Goal: Transaction & Acquisition: Purchase product/service

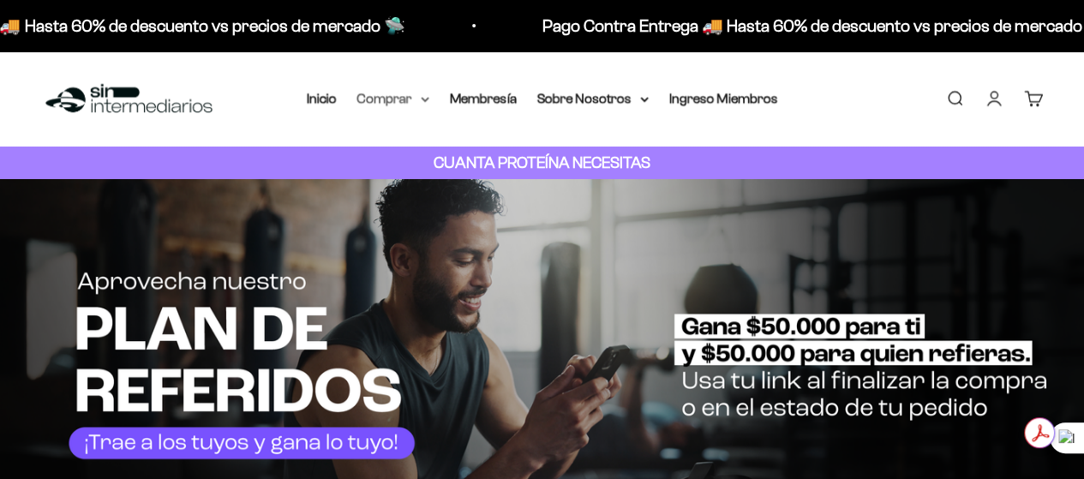
click at [411, 93] on summary "Comprar" at bounding box center [393, 98] width 72 height 22
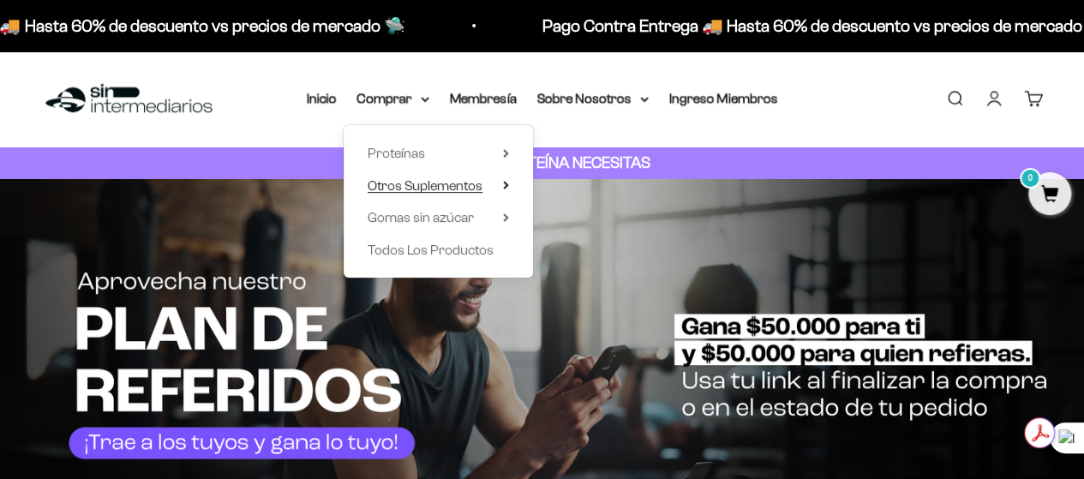
click at [468, 181] on span "Otros Suplementos" at bounding box center [425, 185] width 115 height 15
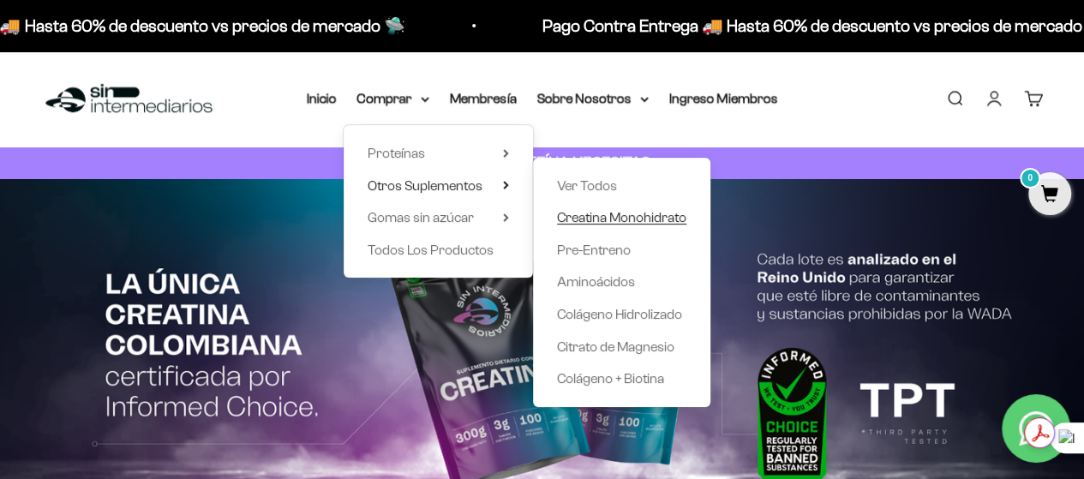
click at [642, 211] on span "Creatina Monohidrato" at bounding box center [621, 217] width 129 height 15
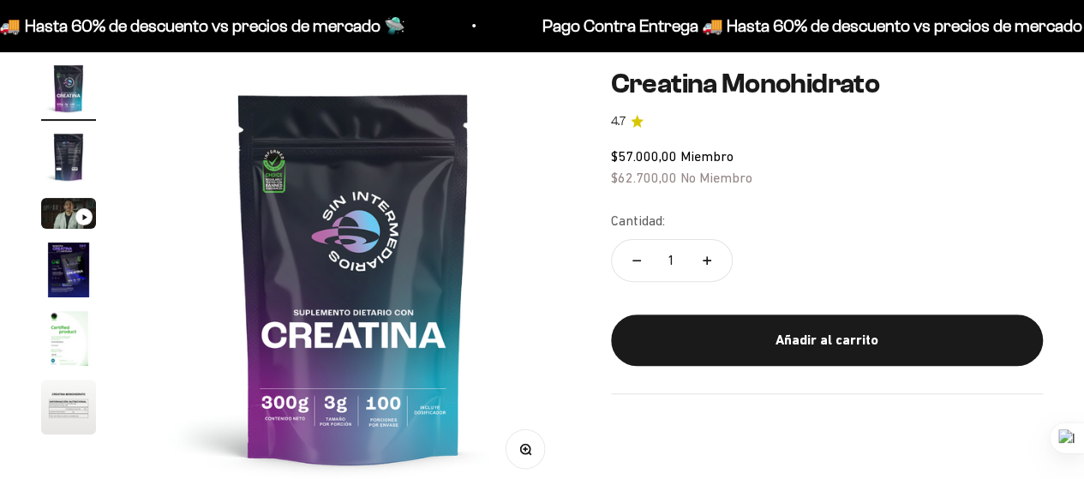
click at [72, 153] on img "Ir al artículo 2" at bounding box center [68, 156] width 55 height 55
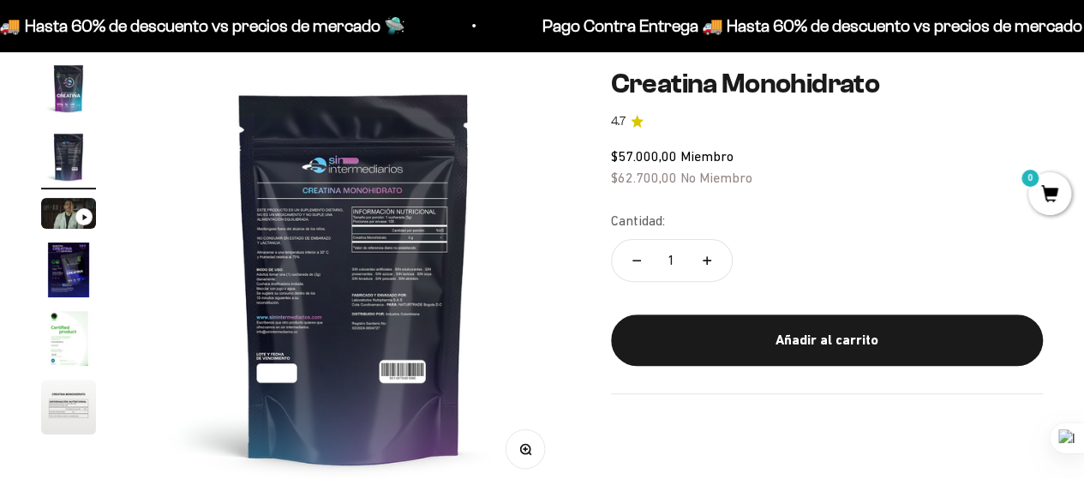
click at [75, 220] on img "Ir al artículo 3" at bounding box center [68, 213] width 55 height 31
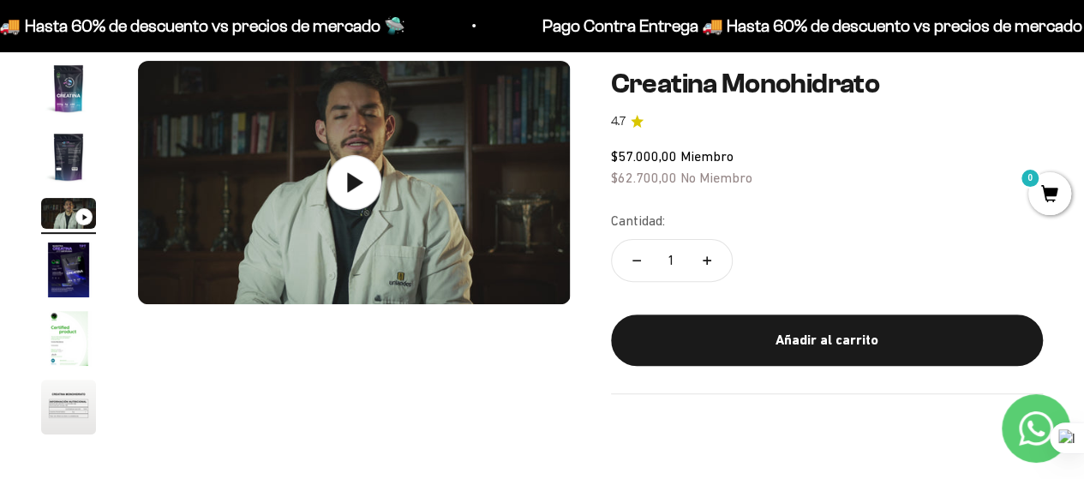
scroll to position [0, 885]
click at [72, 276] on img "Ir al artículo 4" at bounding box center [68, 270] width 55 height 55
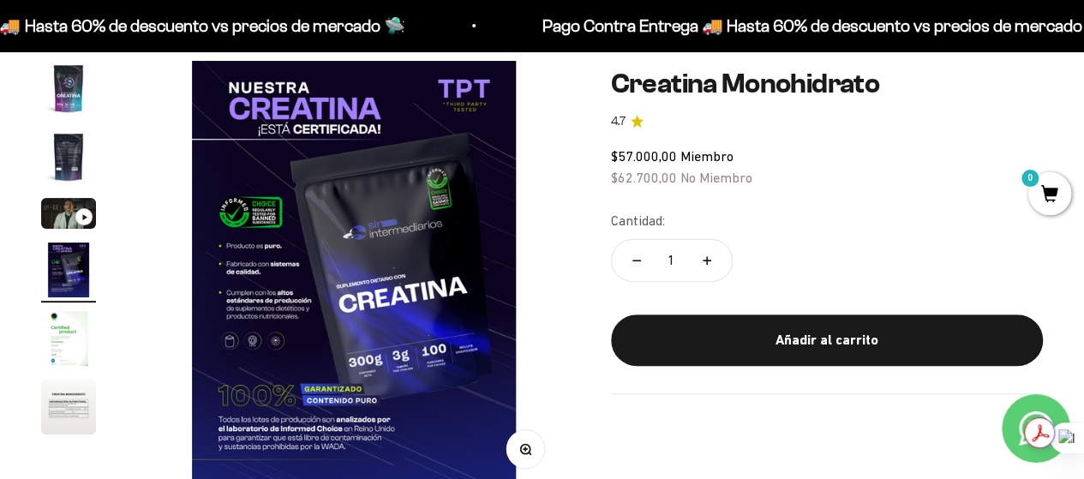
click at [70, 348] on img "Ir al artículo 5" at bounding box center [68, 338] width 55 height 55
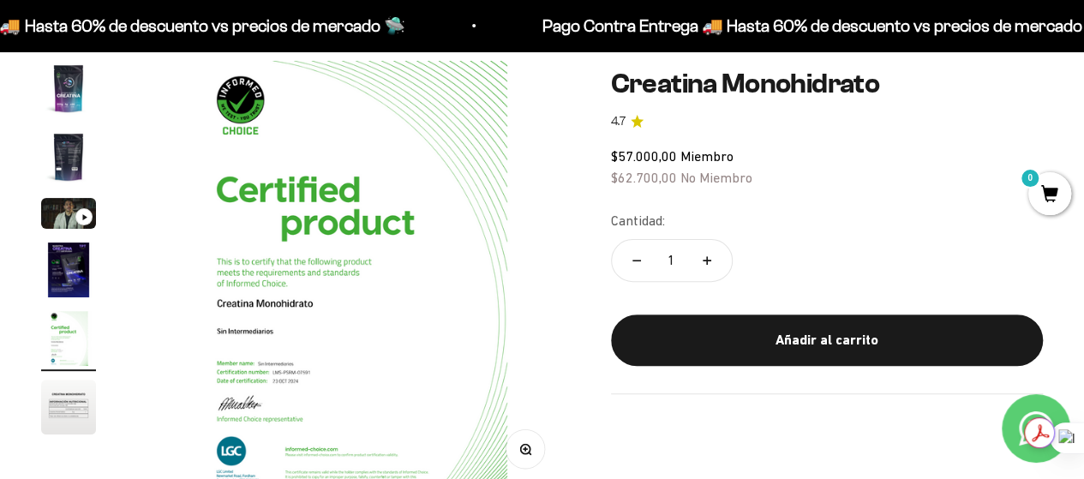
scroll to position [195, 0]
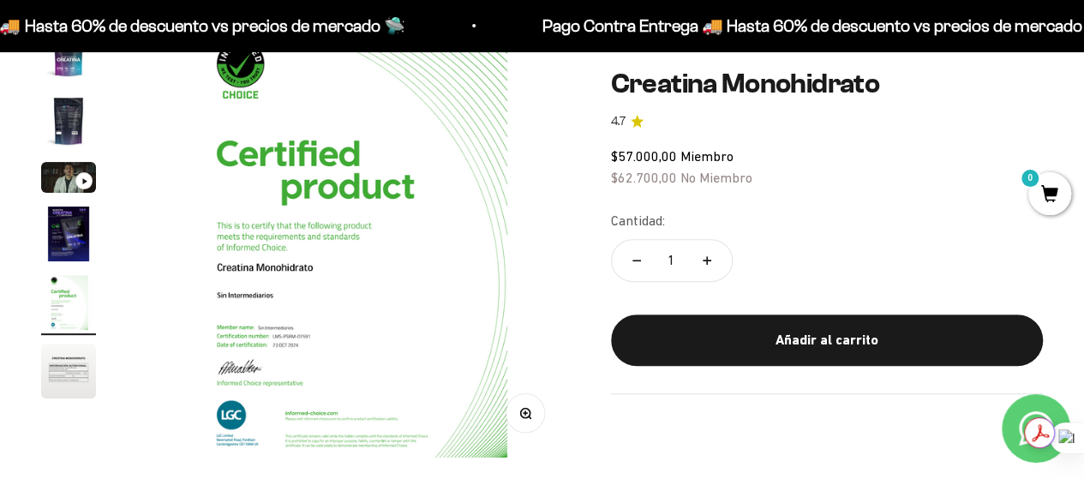
click at [70, 387] on img "Ir al artículo 6" at bounding box center [68, 371] width 55 height 55
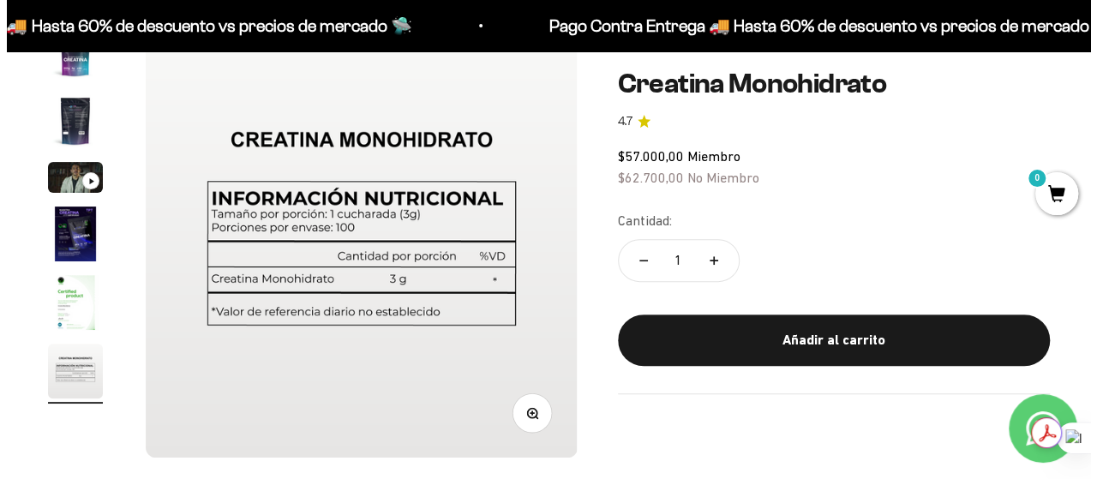
scroll to position [225, 0]
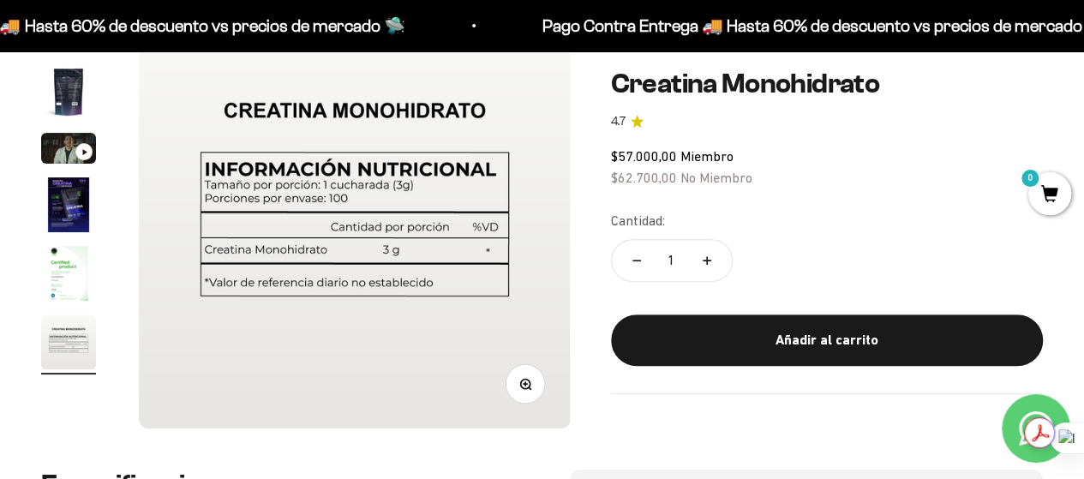
click at [770, 314] on safe-sticky "Creatina Monohidrato 4.7 $57.000,00 Miembro $62.700,00 No Miembro Calidad de lí…" at bounding box center [827, 232] width 432 height 326
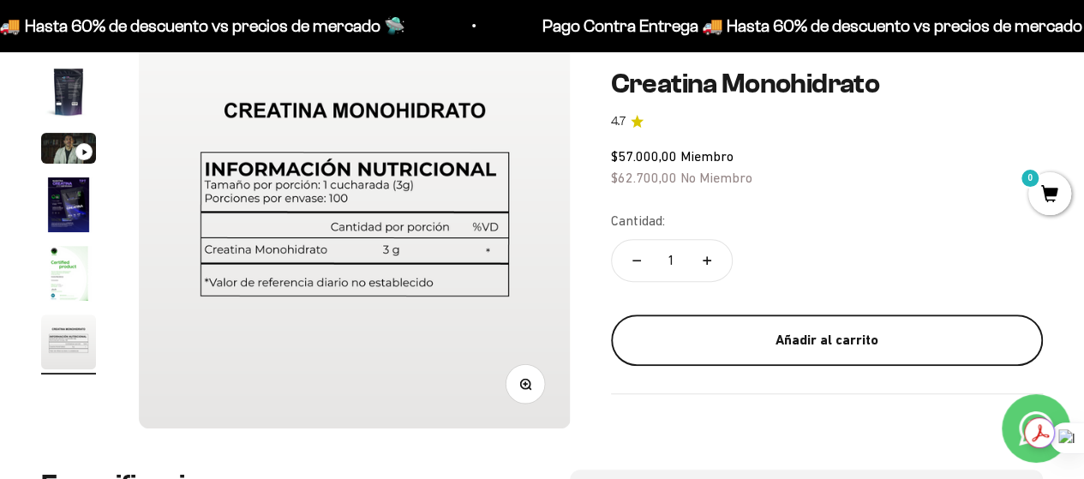
click at [771, 334] on div "Añadir al carrito" at bounding box center [827, 340] width 363 height 22
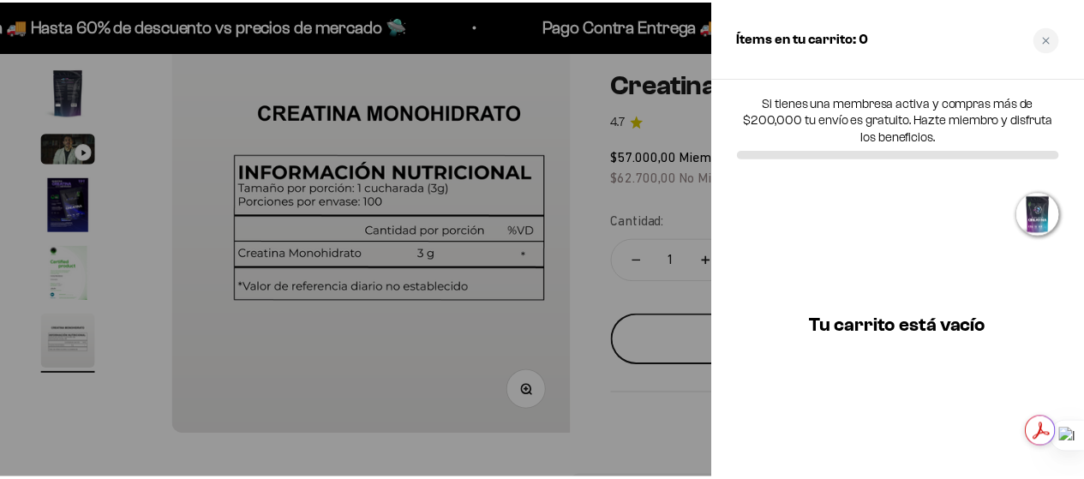
scroll to position [0, 2249]
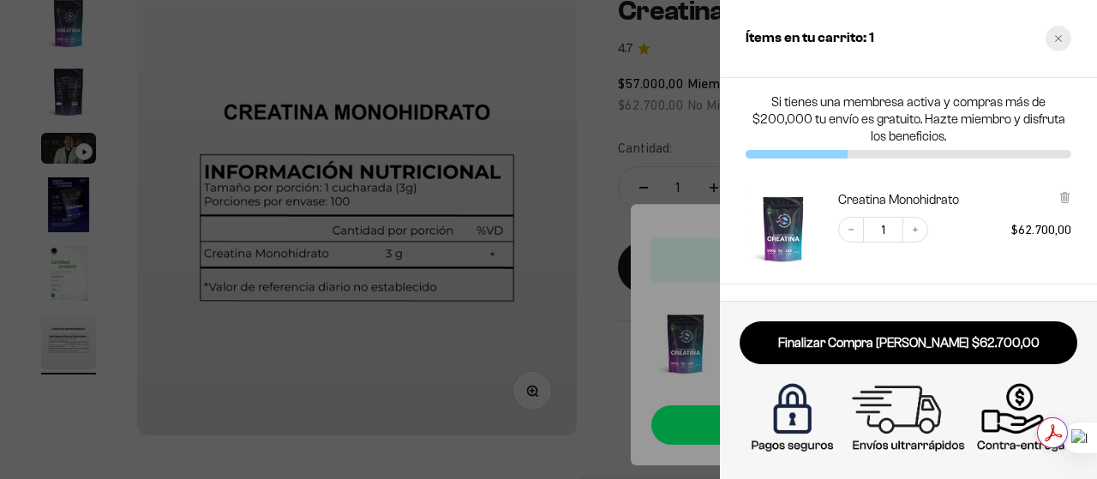
click at [1068, 36] on div "Close cart" at bounding box center [1059, 39] width 26 height 26
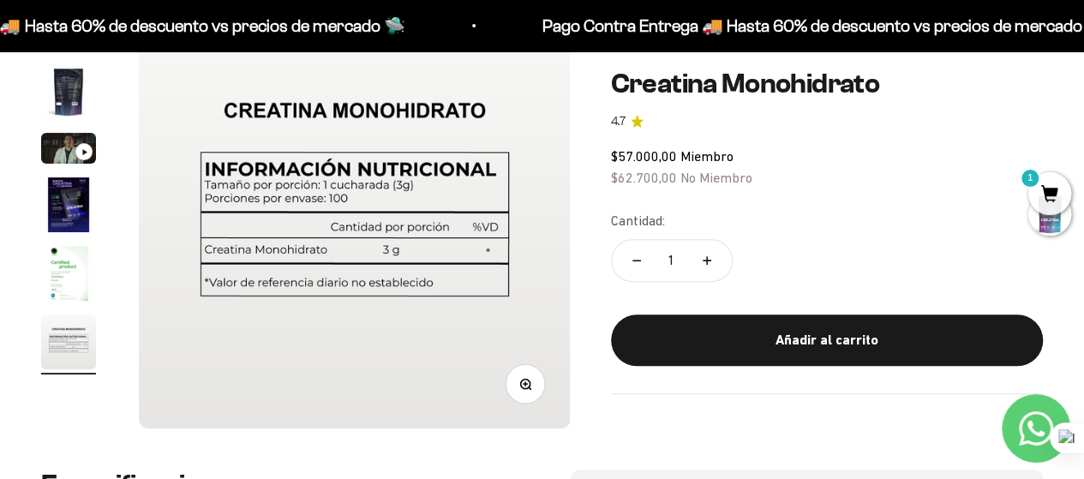
scroll to position [0, 0]
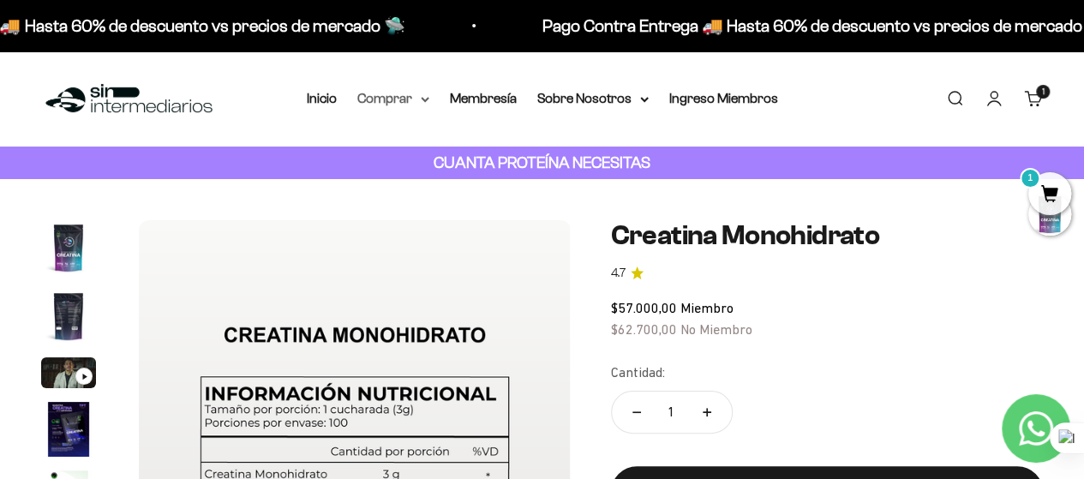
click at [427, 92] on summary "Comprar" at bounding box center [393, 98] width 72 height 22
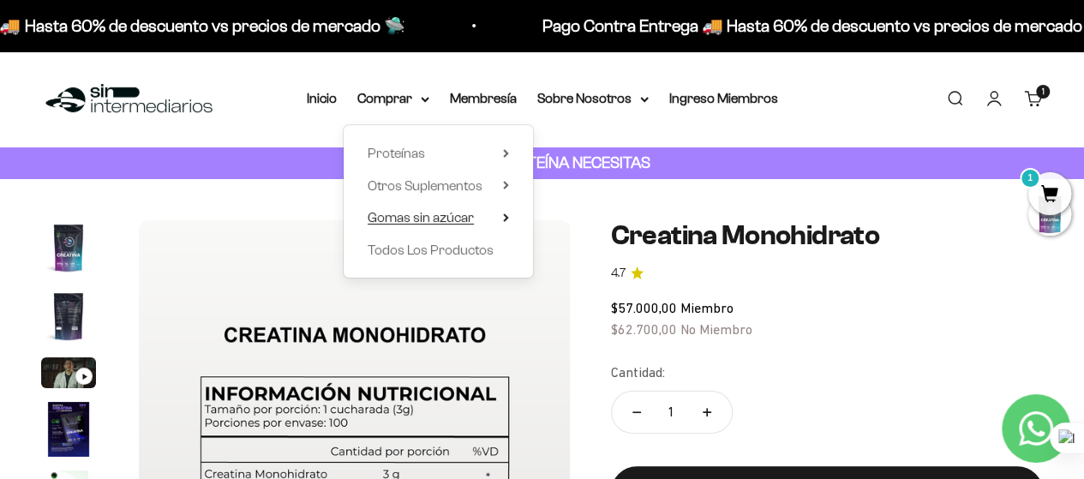
click at [489, 217] on summary "Gomas sin azúcar" at bounding box center [438, 218] width 141 height 22
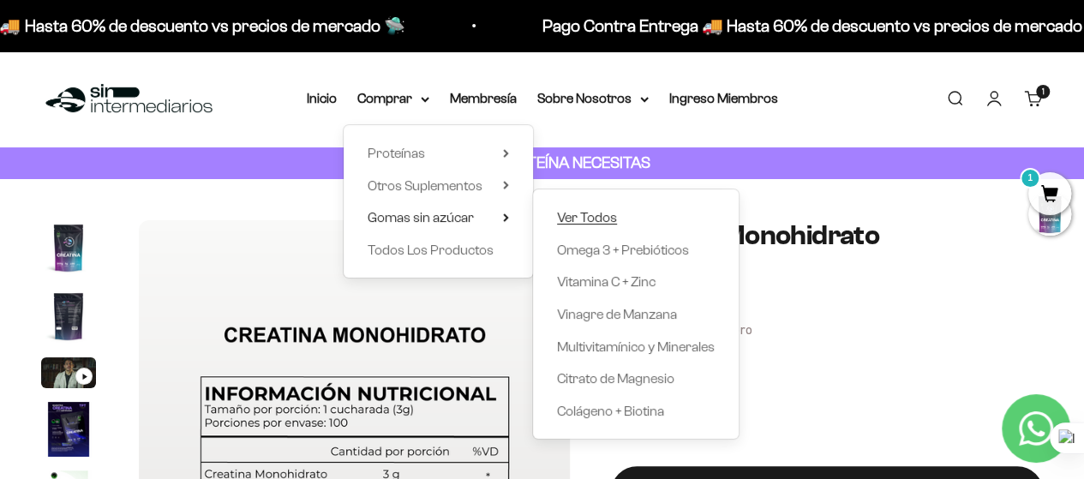
click at [600, 222] on span "Ver Todos" at bounding box center [587, 217] width 60 height 15
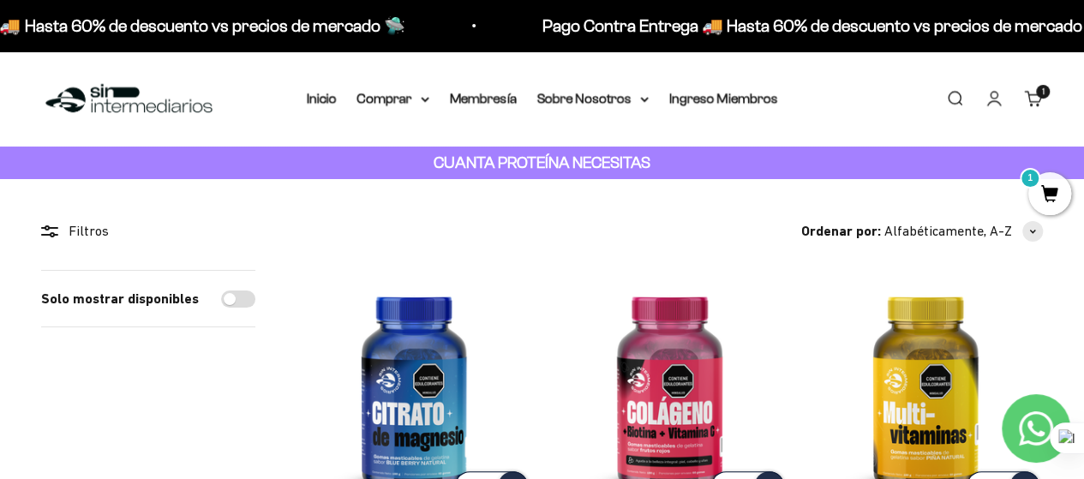
click at [417, 110] on div "Menú Buscar Inicio Comprar Proteínas Ver Todos Whey Iso Vegan Pancakes Pre-Entr…" at bounding box center [542, 98] width 1084 height 95
click at [425, 97] on icon at bounding box center [425, 100] width 9 height 6
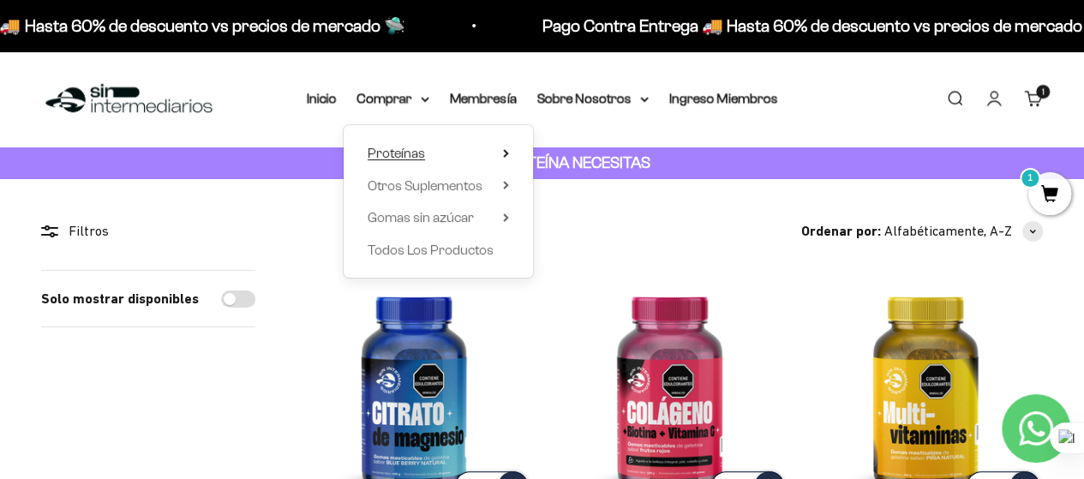
click at [466, 153] on summary "Proteínas" at bounding box center [438, 153] width 141 height 22
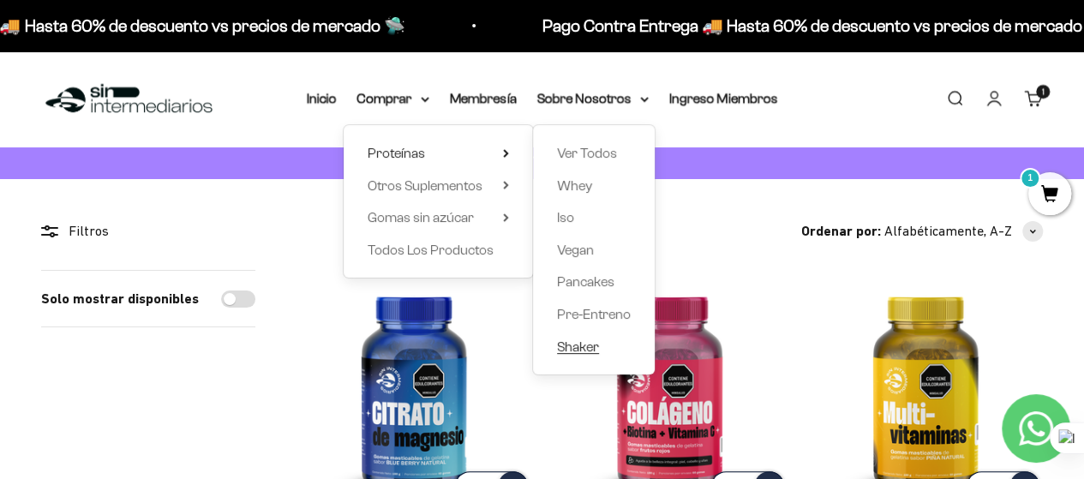
click at [592, 355] on span "Shaker" at bounding box center [578, 347] width 42 height 22
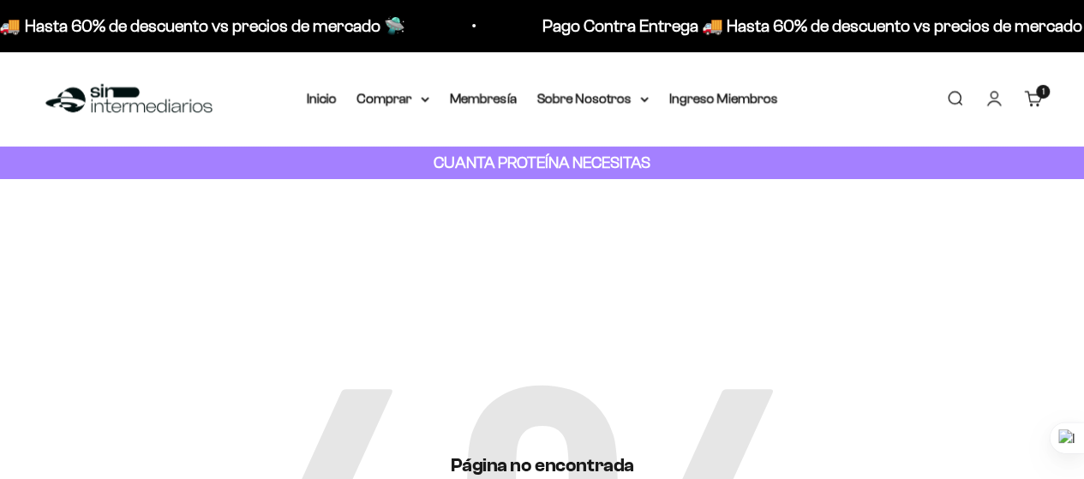
click at [419, 79] on div "Menú Buscar Inicio Comprar Proteínas Ver Todos Whey Iso Vegan Pancakes Pre-Entr…" at bounding box center [542, 98] width 1084 height 95
click at [425, 92] on summary "Comprar" at bounding box center [393, 98] width 72 height 22
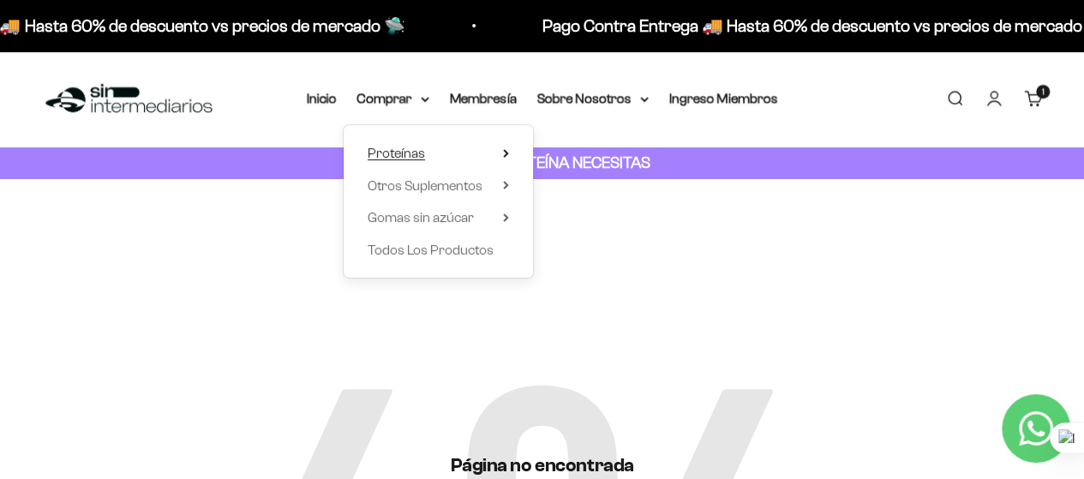
click at [492, 148] on summary "Proteínas" at bounding box center [438, 153] width 141 height 22
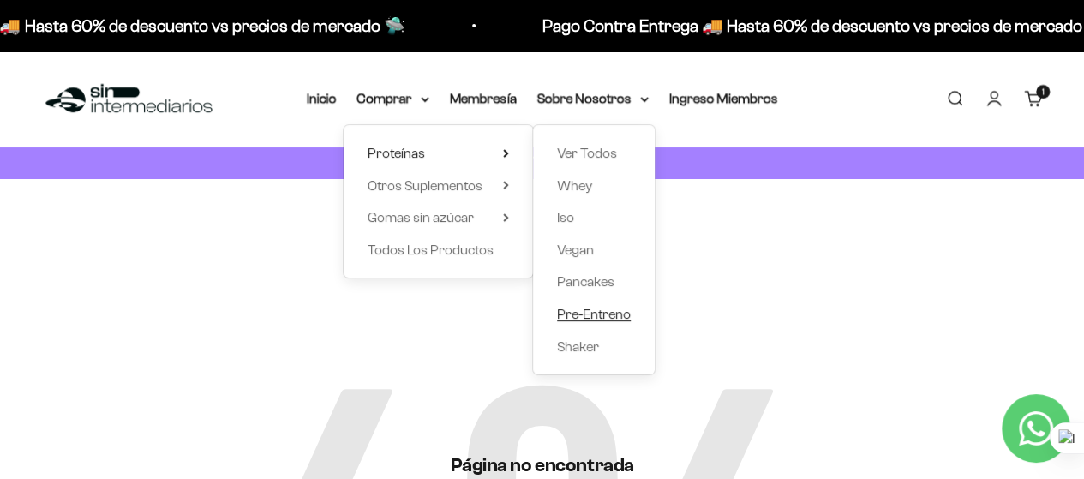
click at [592, 309] on span "Pre-Entreno" at bounding box center [594, 314] width 74 height 15
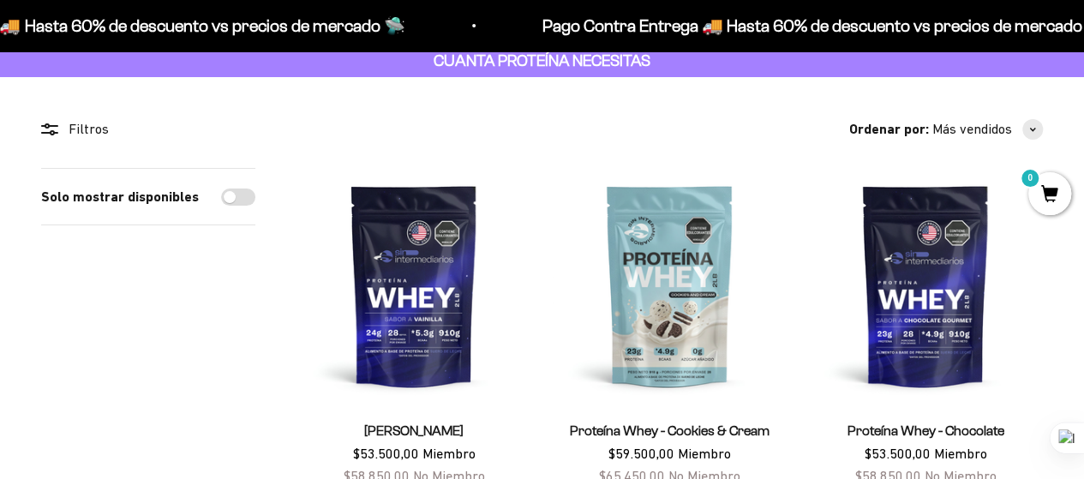
scroll to position [179, 0]
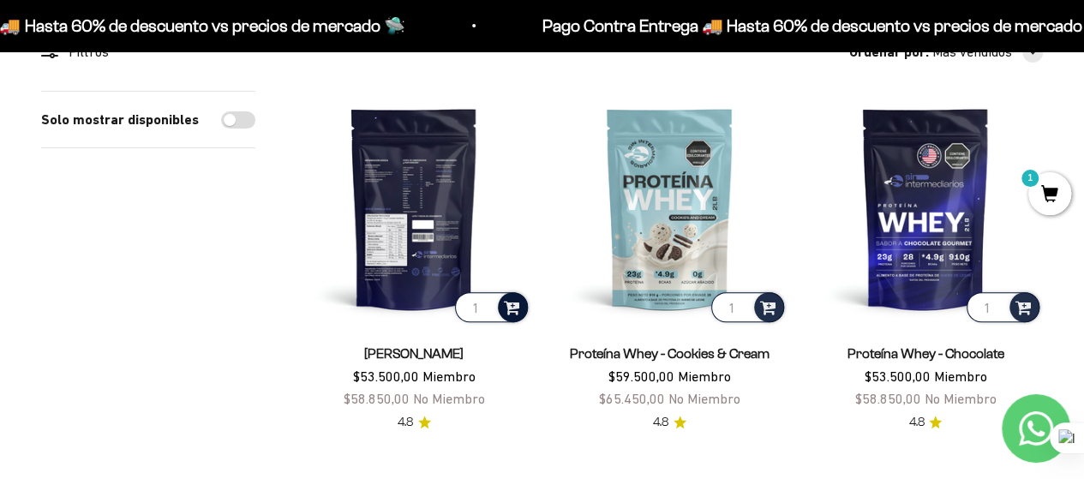
click at [512, 306] on span at bounding box center [512, 307] width 16 height 20
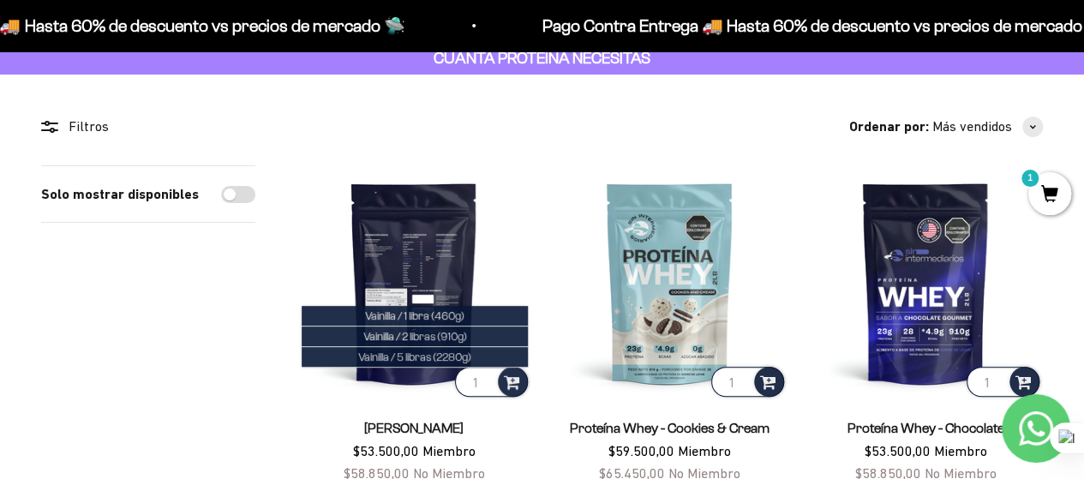
scroll to position [111, 0]
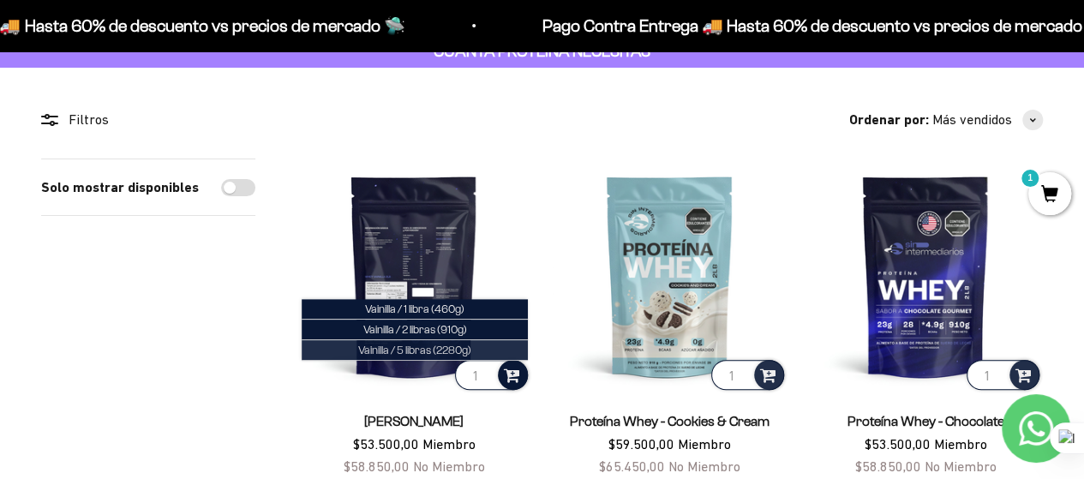
click at [432, 352] on span "Vainilla / 5 libras (2280g)" at bounding box center [414, 350] width 113 height 13
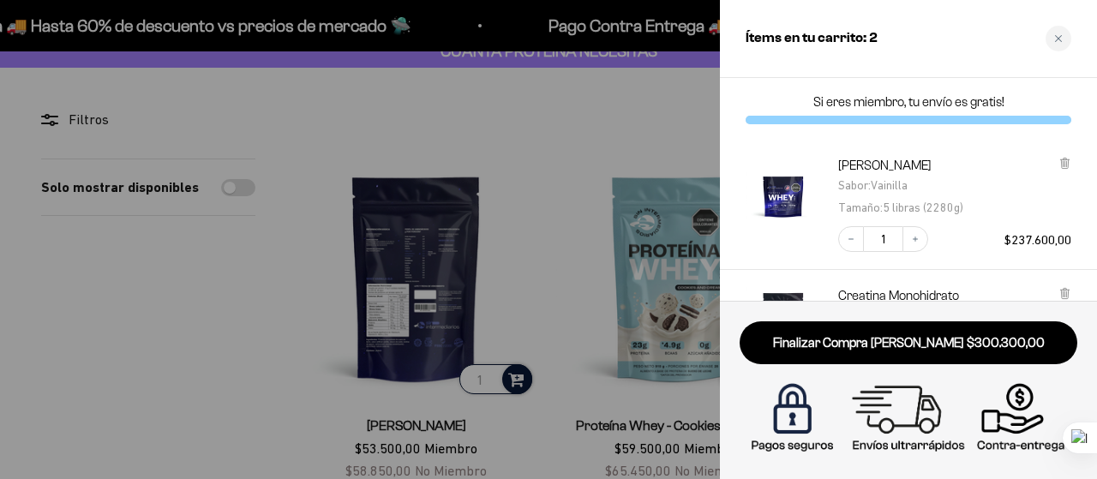
click at [513, 321] on div at bounding box center [548, 239] width 1097 height 479
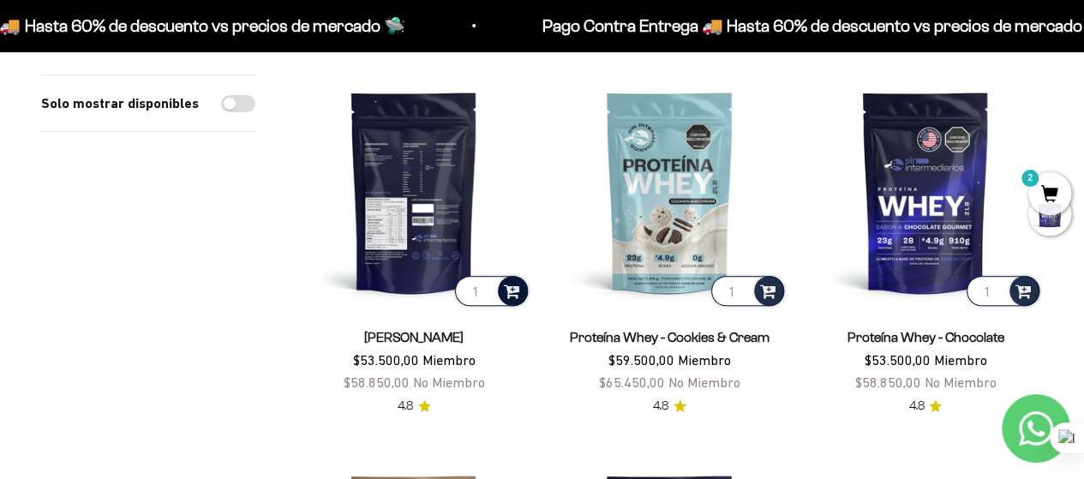
scroll to position [202, 0]
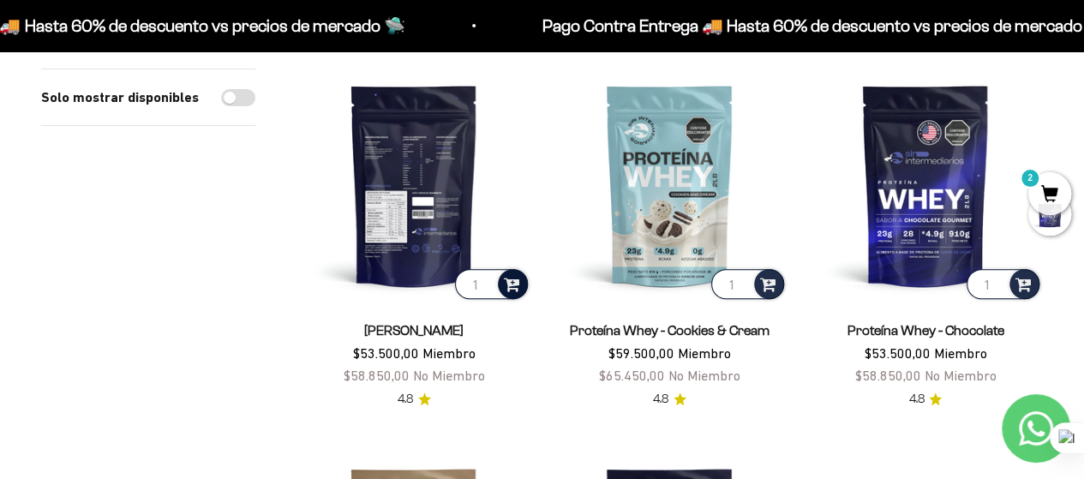
click at [513, 281] on span at bounding box center [512, 283] width 16 height 20
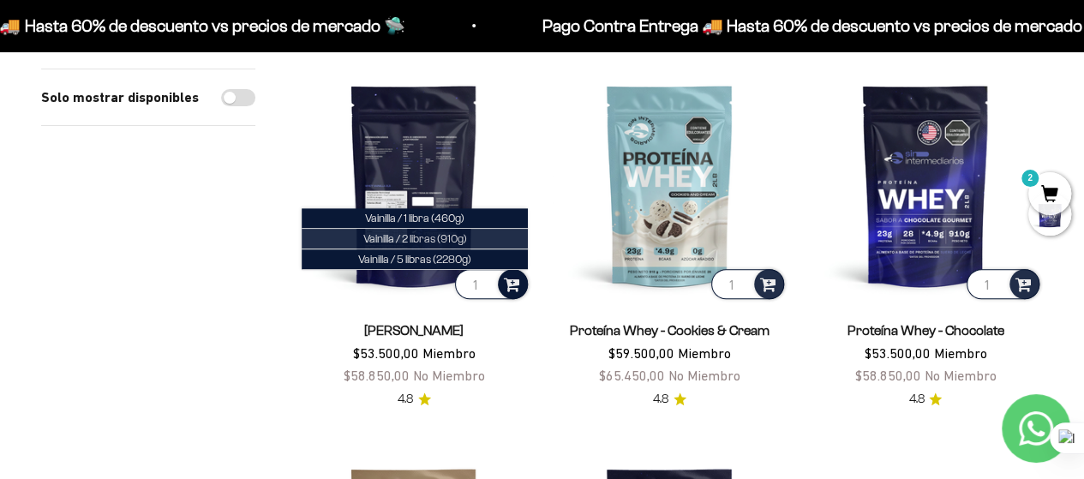
click at [481, 242] on li "Vainilla / 2 libras (910g)" at bounding box center [415, 239] width 226 height 21
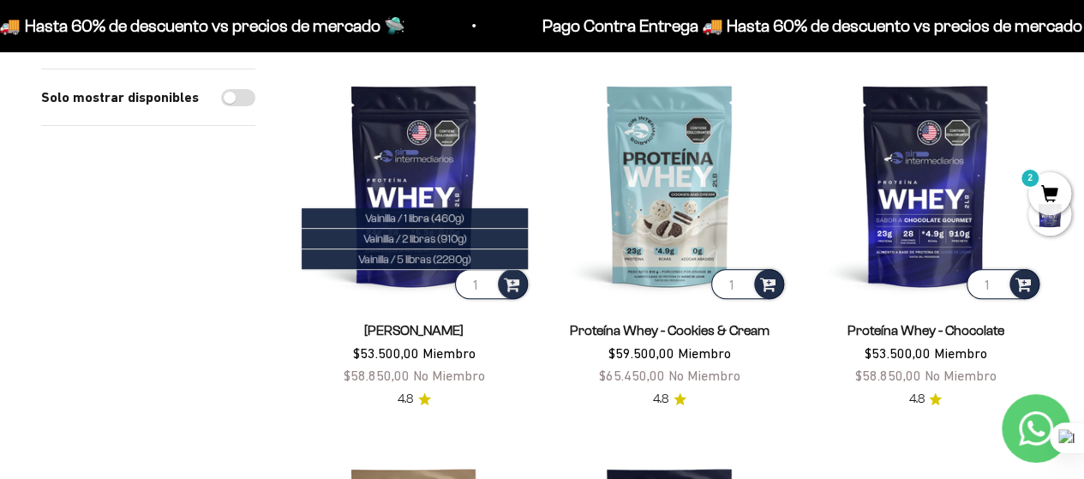
click at [0, 0] on div at bounding box center [0, 0] width 0 height 0
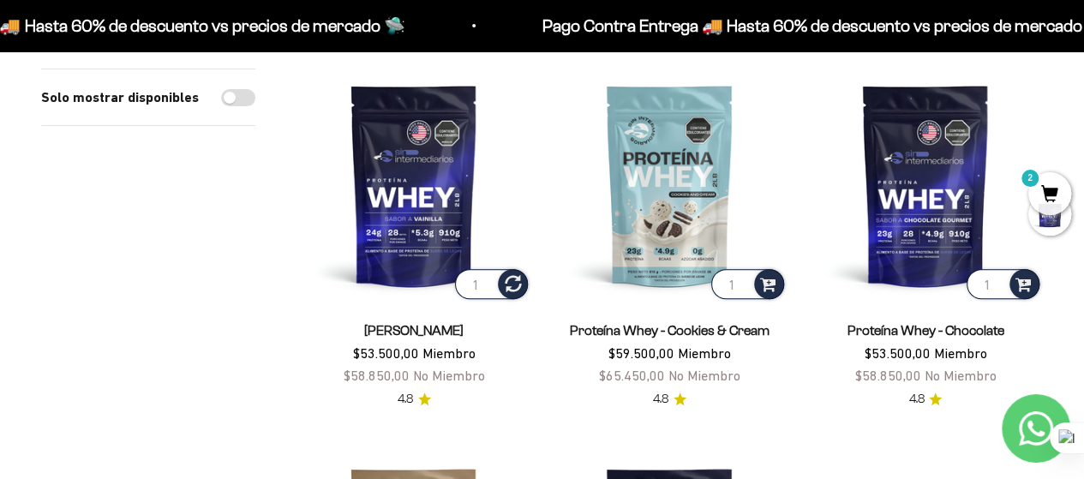
click at [481, 242] on img at bounding box center [414, 185] width 235 height 235
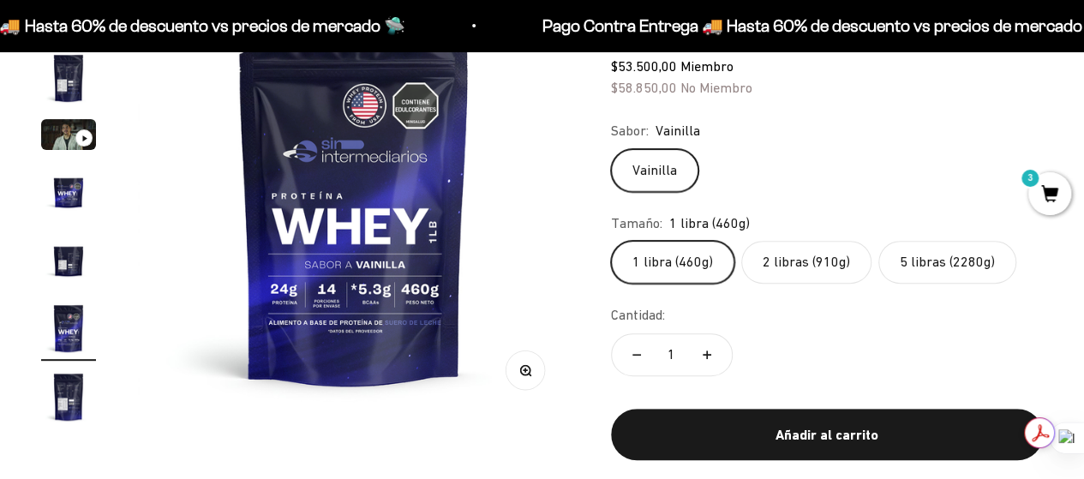
scroll to position [0, 2213]
click at [794, 280] on label "2 libras (910g)" at bounding box center [807, 262] width 130 height 43
click at [611, 241] on input "2 libras (910g)" at bounding box center [610, 240] width 1 height 1
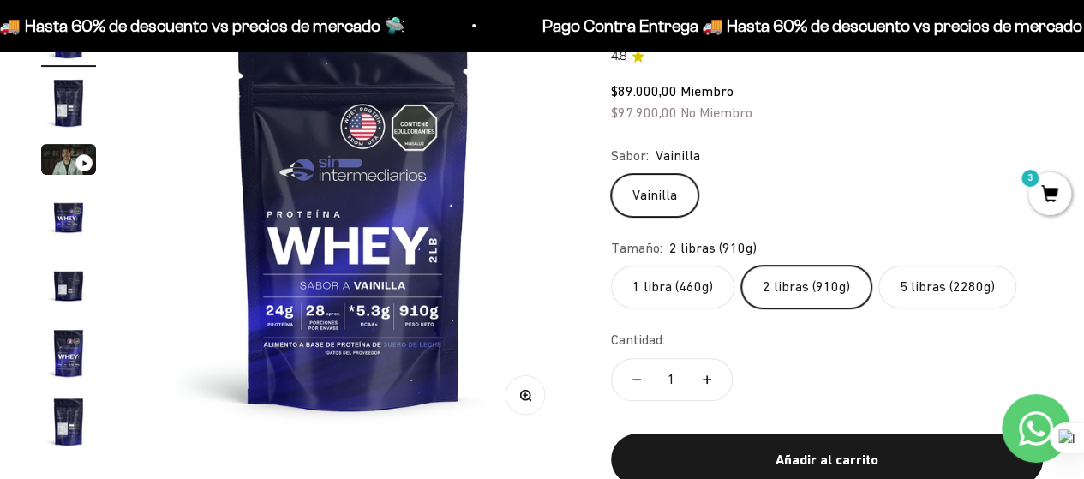
click at [888, 283] on label "5 libras (2280g)" at bounding box center [948, 287] width 138 height 43
click at [611, 266] on input "5 libras (2280g)" at bounding box center [610, 265] width 1 height 1
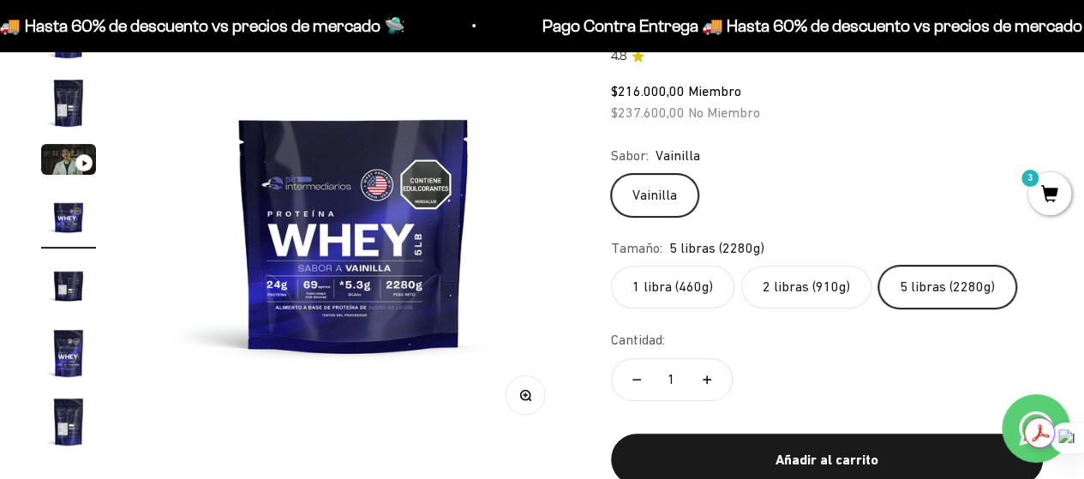
click at [686, 268] on label "1 libra (460g)" at bounding box center [672, 287] width 123 height 43
click at [611, 266] on input "1 libra (460g)" at bounding box center [610, 265] width 1 height 1
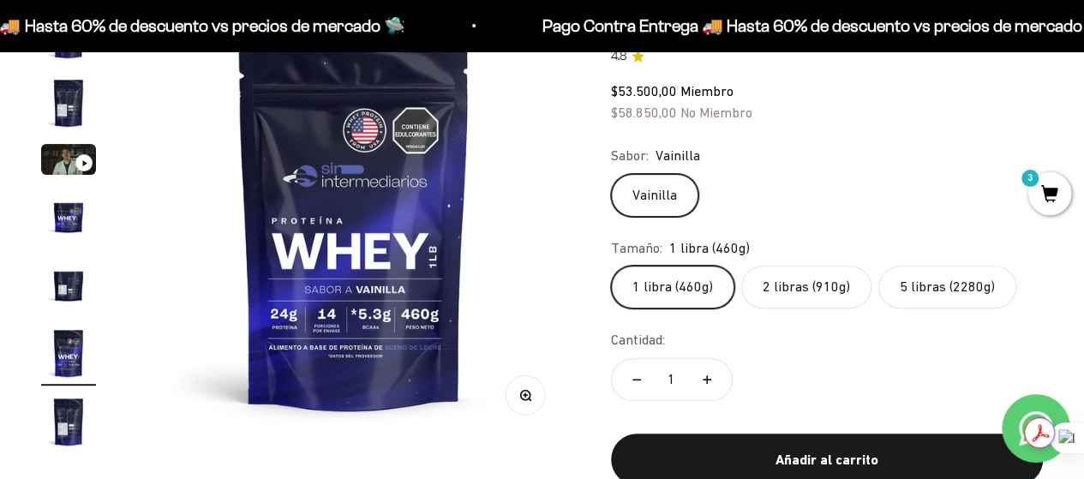
click at [781, 297] on label "2 libras (910g)" at bounding box center [807, 287] width 130 height 43
click at [611, 266] on input "2 libras (910g)" at bounding box center [610, 265] width 1 height 1
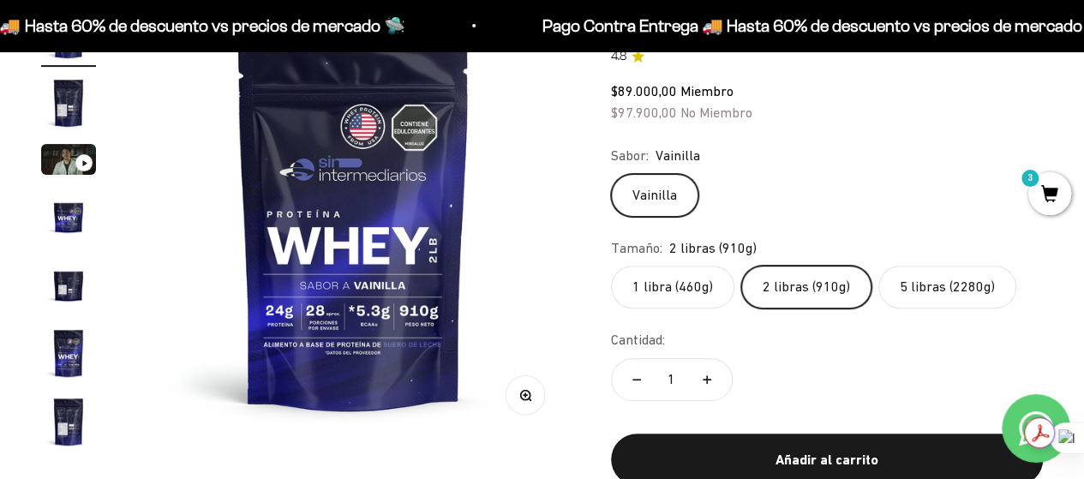
scroll to position [168, 0]
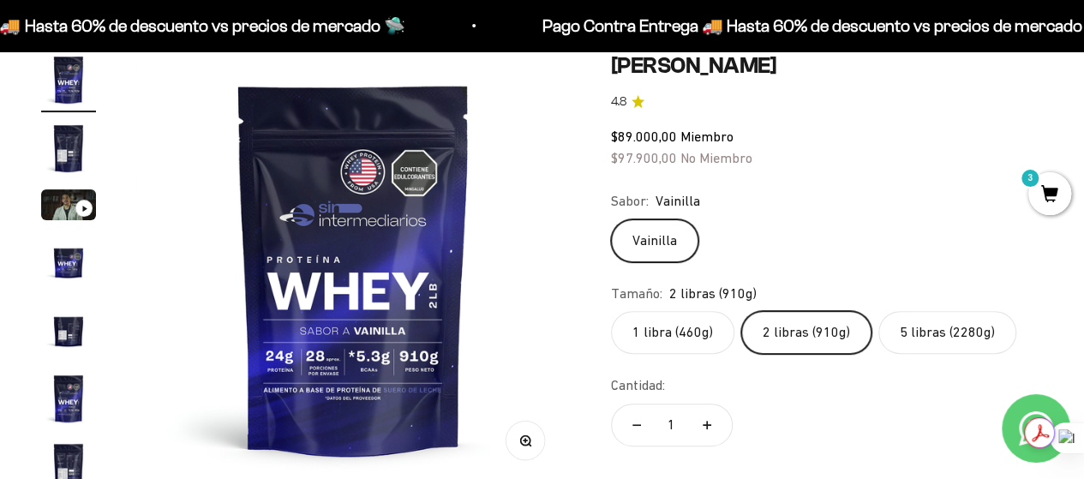
click at [709, 327] on label "1 libra (460g)" at bounding box center [672, 332] width 123 height 43
click at [611, 311] on input "1 libra (460g)" at bounding box center [610, 310] width 1 height 1
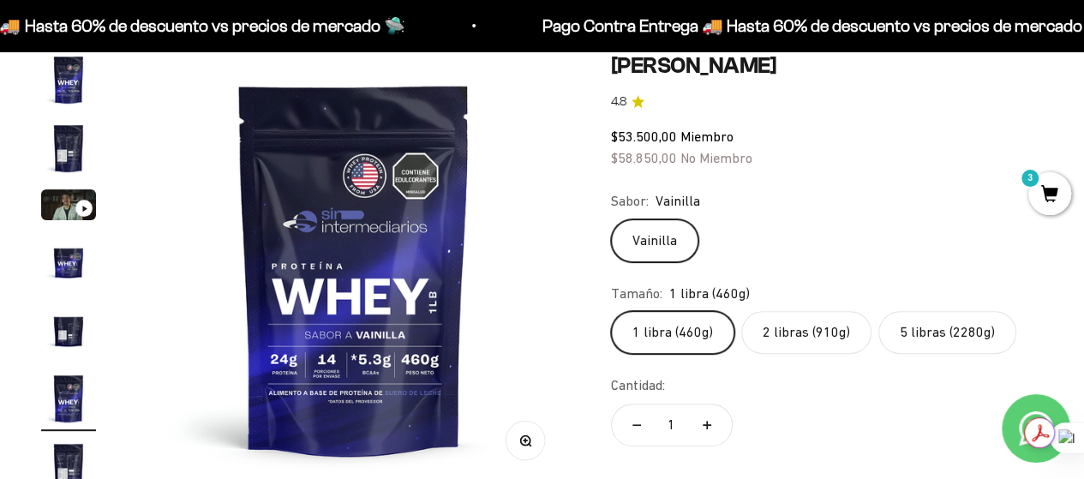
click at [965, 332] on label "5 libras (2280g)" at bounding box center [948, 332] width 138 height 43
click at [611, 311] on input "5 libras (2280g)" at bounding box center [610, 310] width 1 height 1
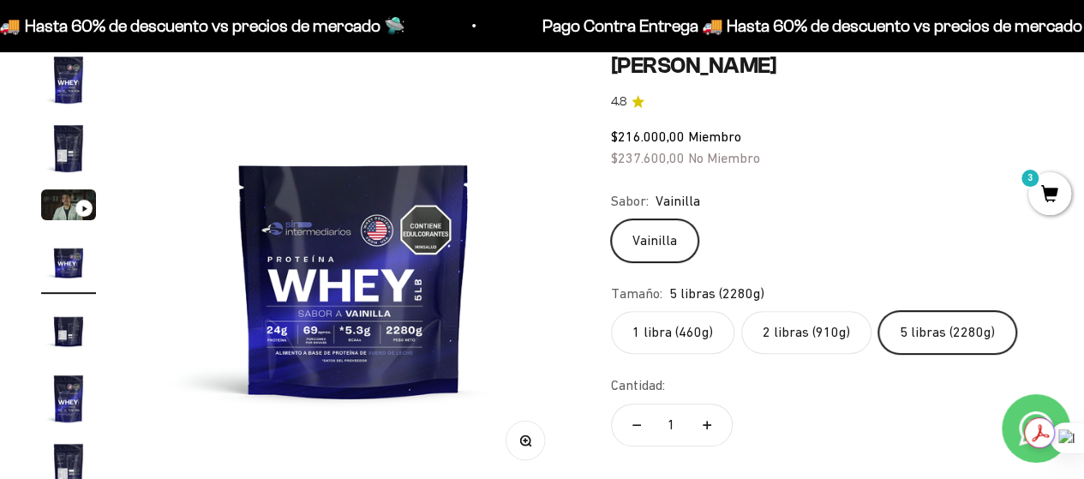
click at [765, 316] on label "2 libras (910g)" at bounding box center [807, 332] width 130 height 43
click at [611, 311] on input "2 libras (910g)" at bounding box center [610, 310] width 1 height 1
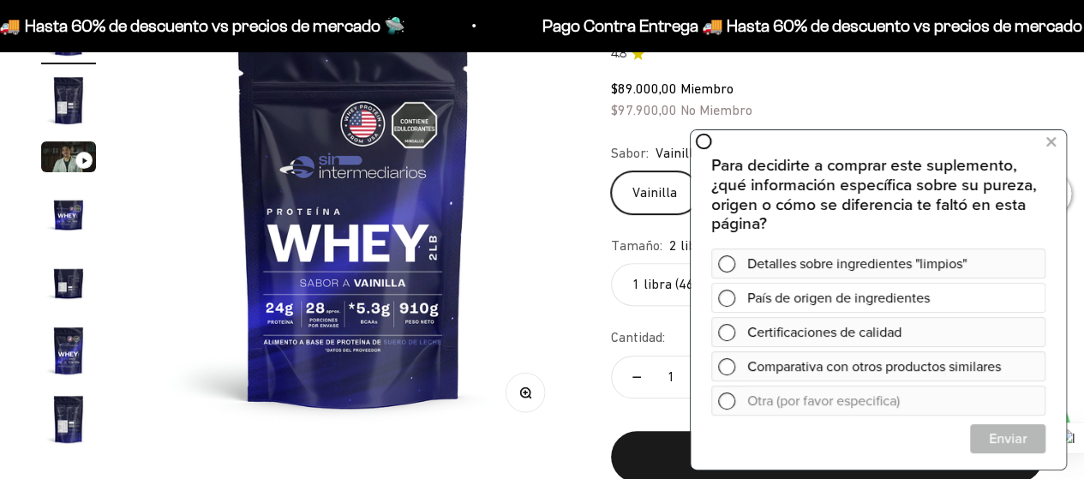
scroll to position [218, 0]
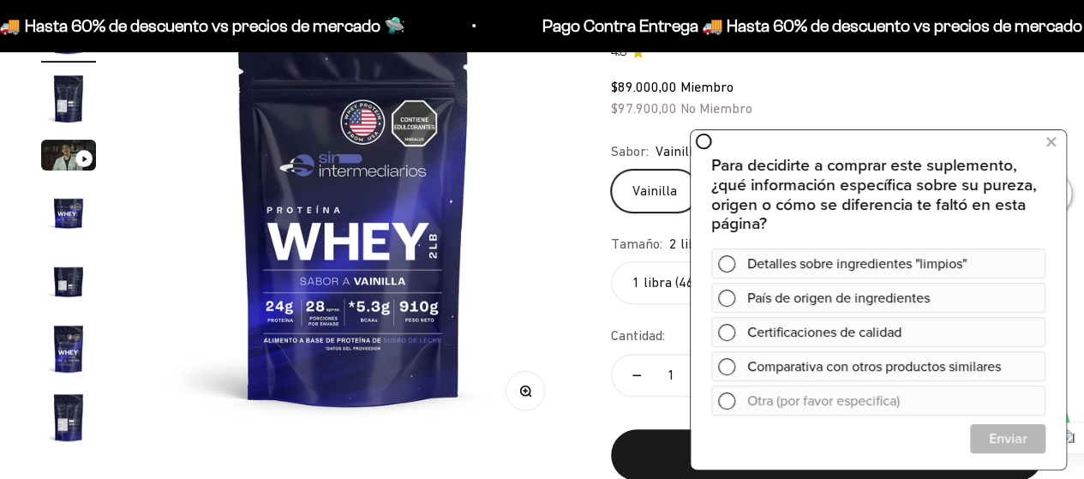
click at [569, 342] on div "Zoom Ir al artículo 1 Ir al artículo 2 Ir al artículo 3 Ir al artículo 4 Ir al …" at bounding box center [542, 256] width 1002 height 507
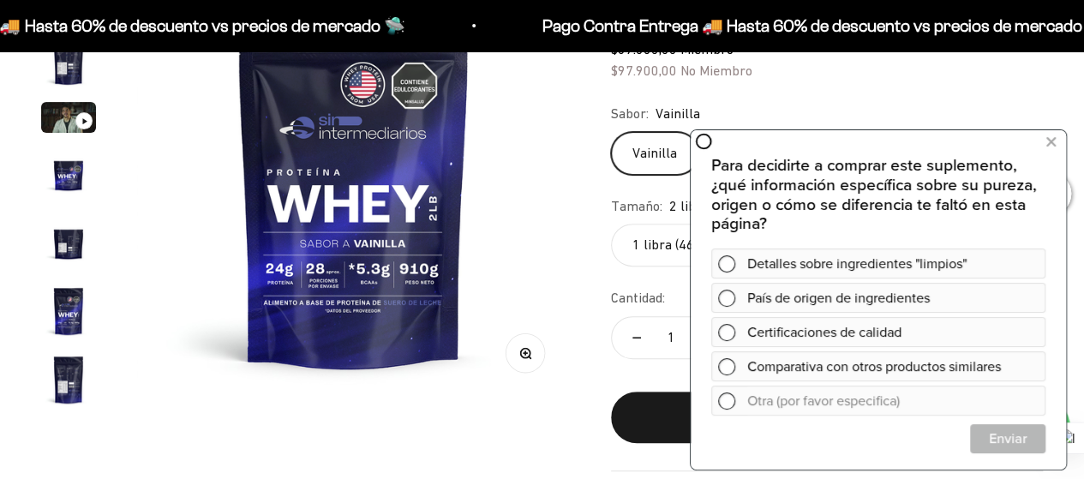
scroll to position [257, 0]
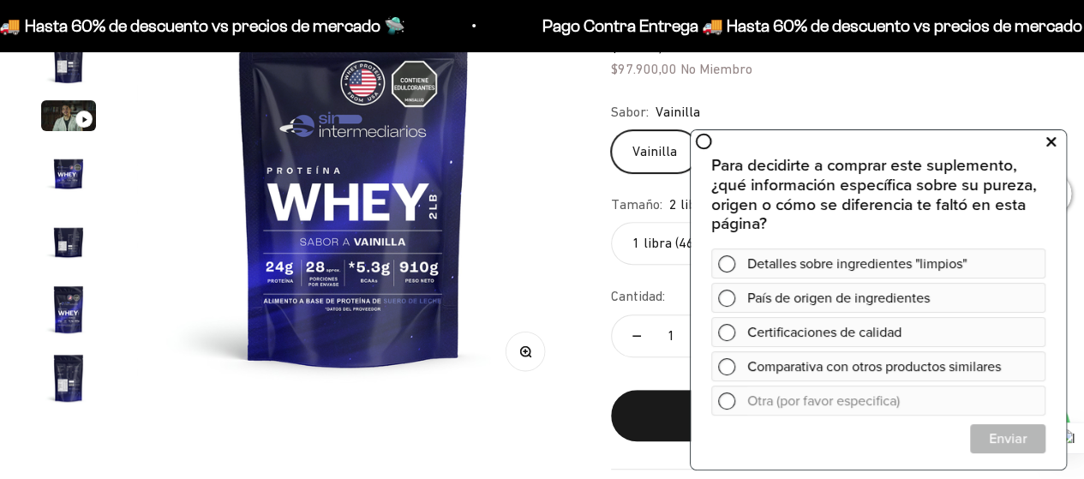
click at [1048, 145] on icon at bounding box center [1051, 141] width 9 height 22
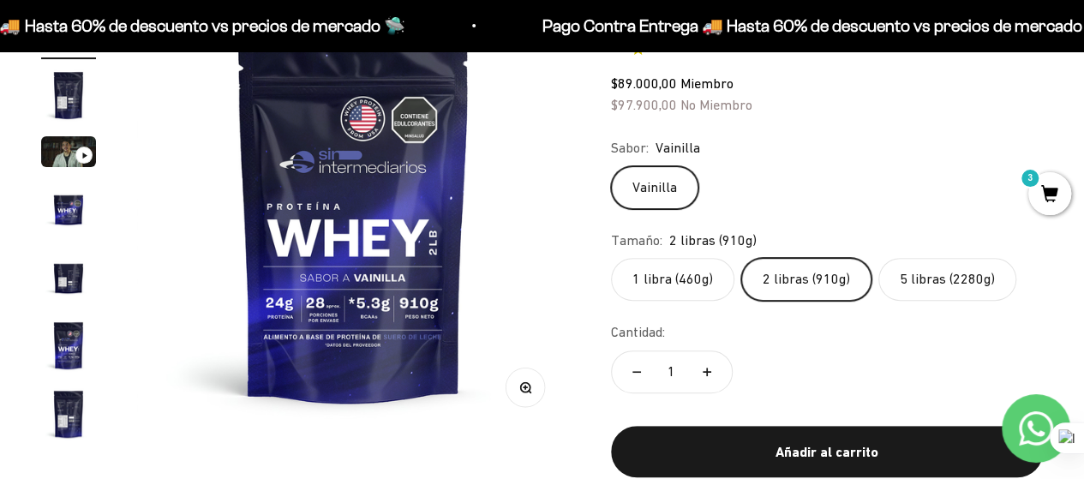
scroll to position [230, 0]
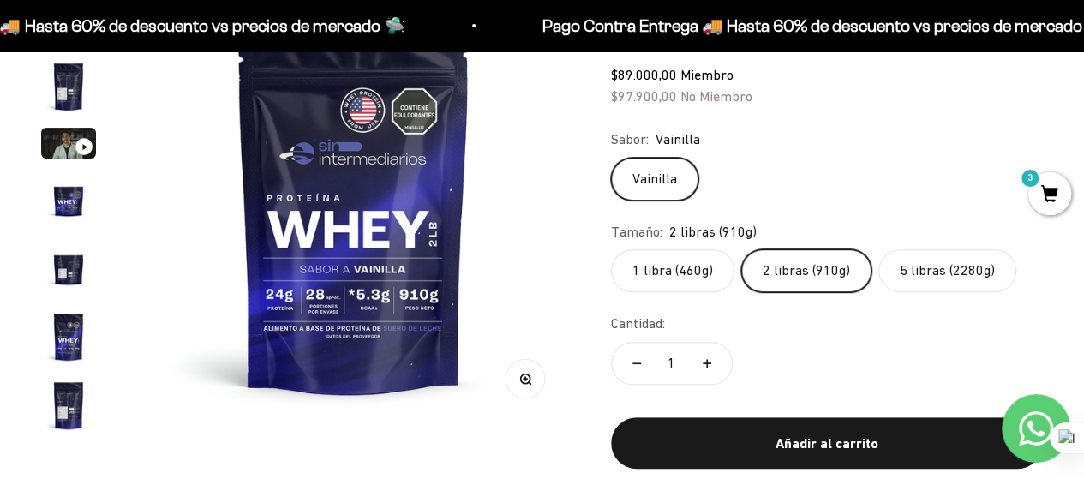
click at [689, 276] on label "1 libra (460g)" at bounding box center [672, 270] width 123 height 43
click at [611, 249] on input "1 libra (460g)" at bounding box center [610, 249] width 1 height 1
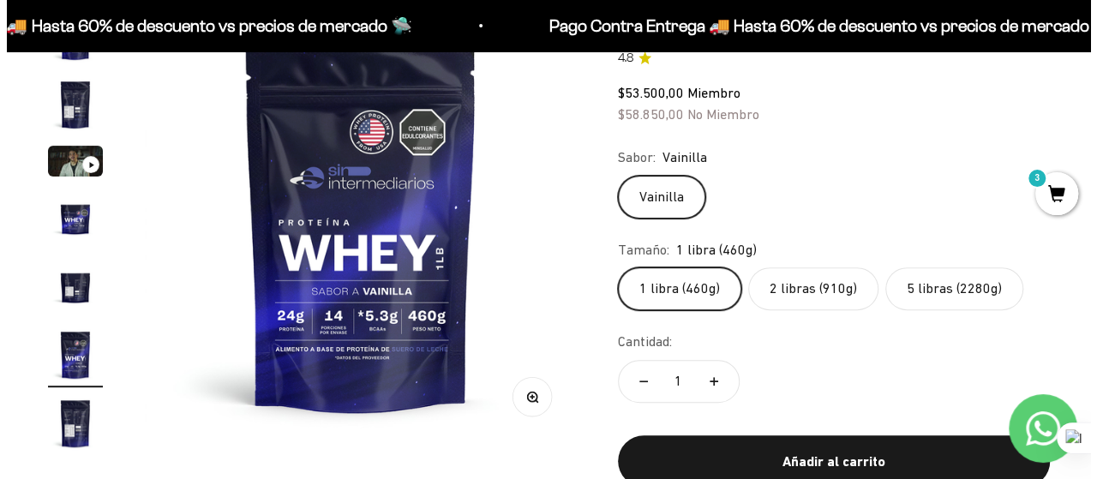
scroll to position [239, 0]
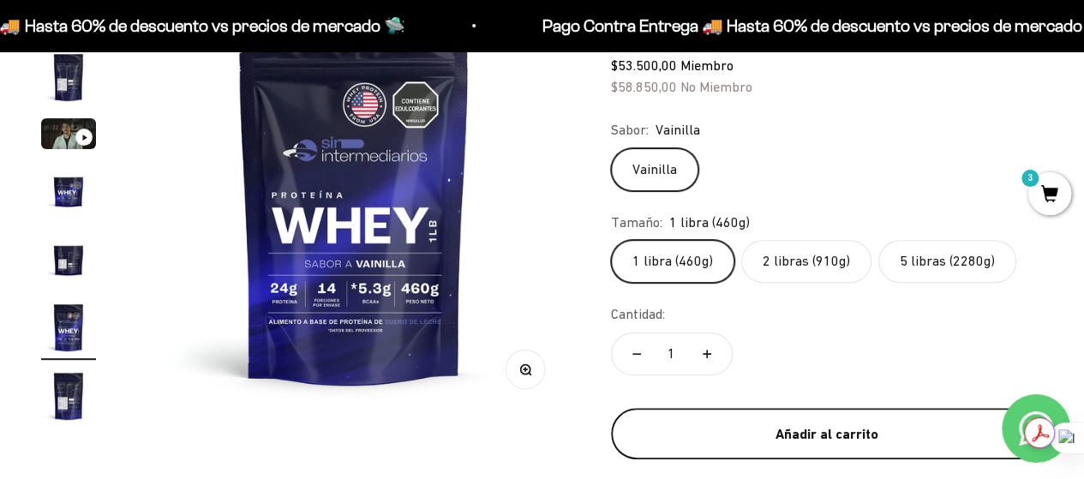
click at [773, 414] on button "Añadir al carrito" at bounding box center [827, 433] width 432 height 51
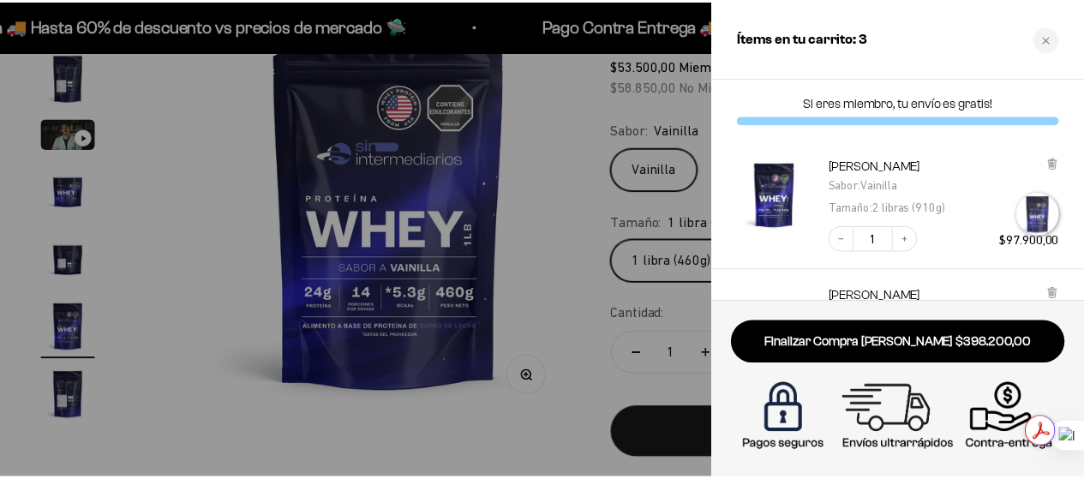
scroll to position [0, 2249]
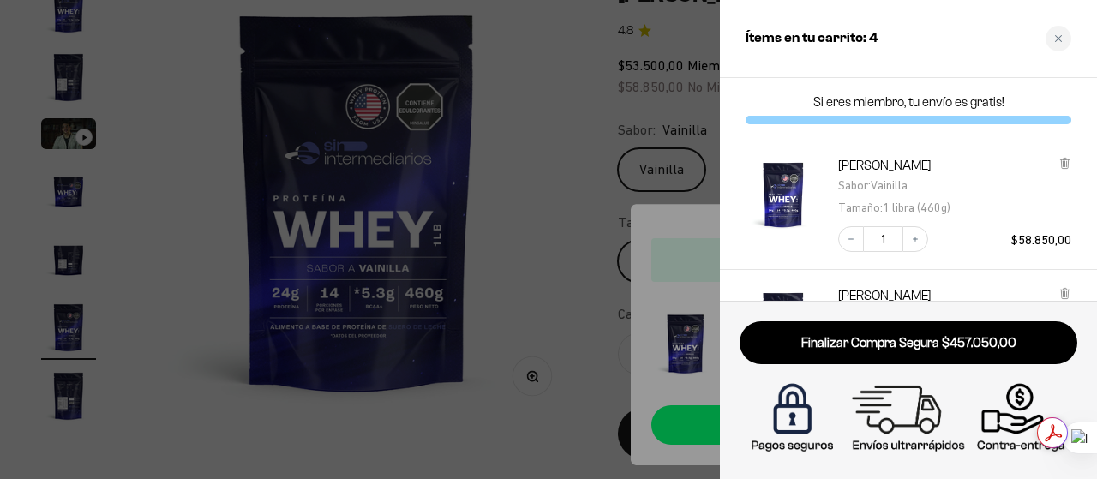
click at [690, 83] on div at bounding box center [548, 239] width 1097 height 479
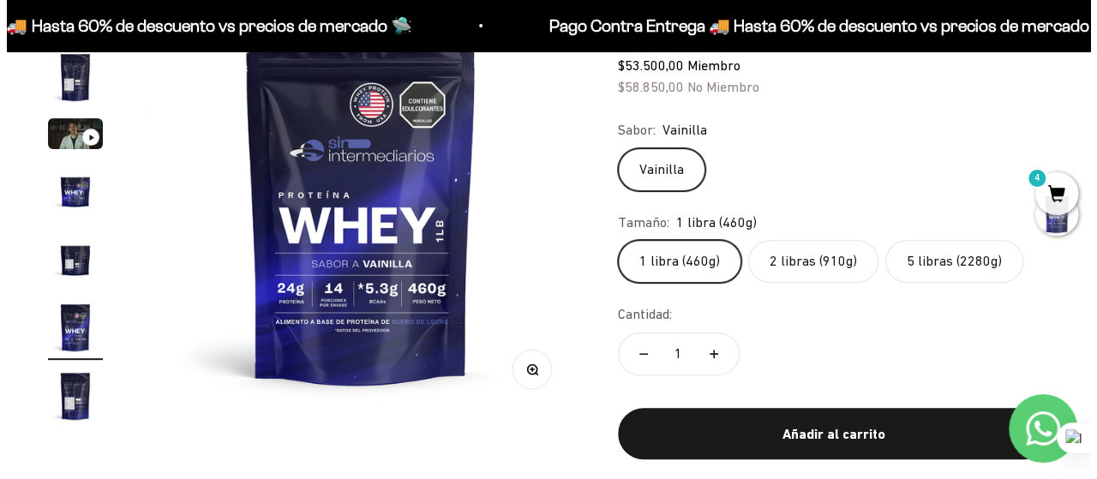
scroll to position [0, 0]
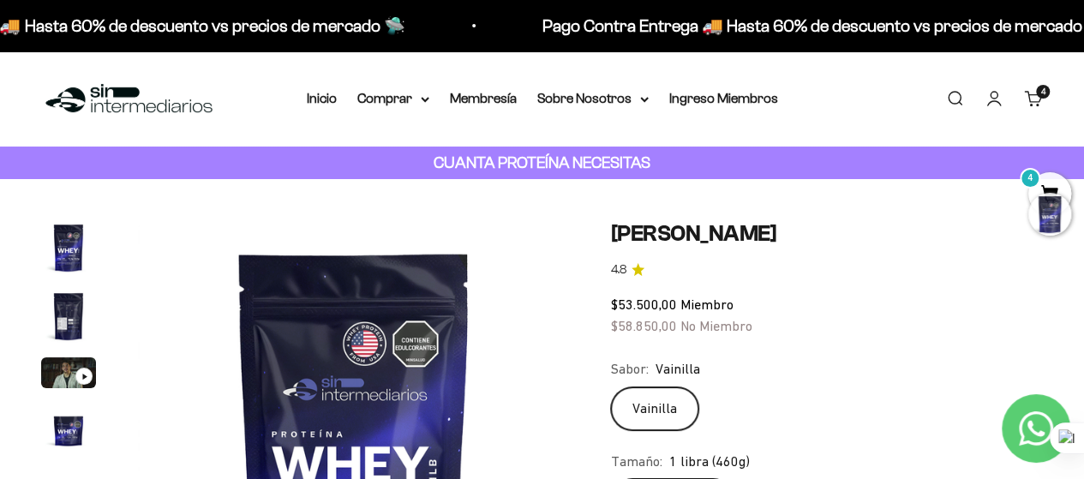
click at [1035, 224] on div at bounding box center [1050, 214] width 43 height 43
click at [1058, 184] on span "4" at bounding box center [1050, 193] width 43 height 43
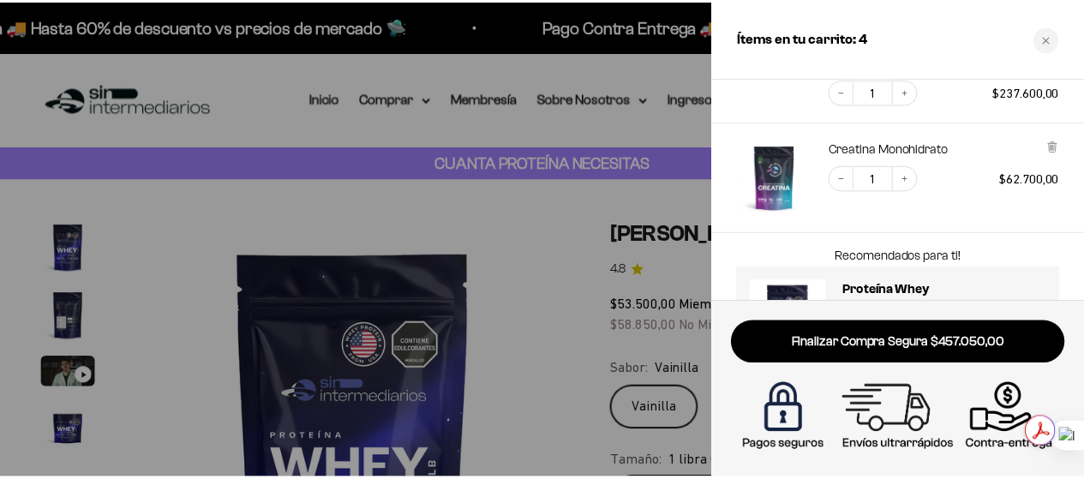
scroll to position [415, 0]
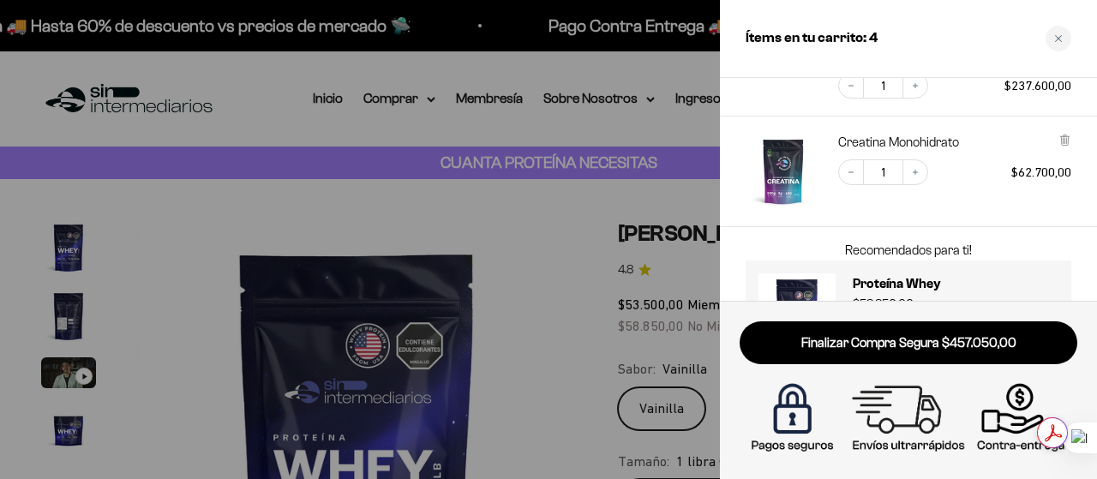
click at [652, 186] on div at bounding box center [548, 239] width 1097 height 479
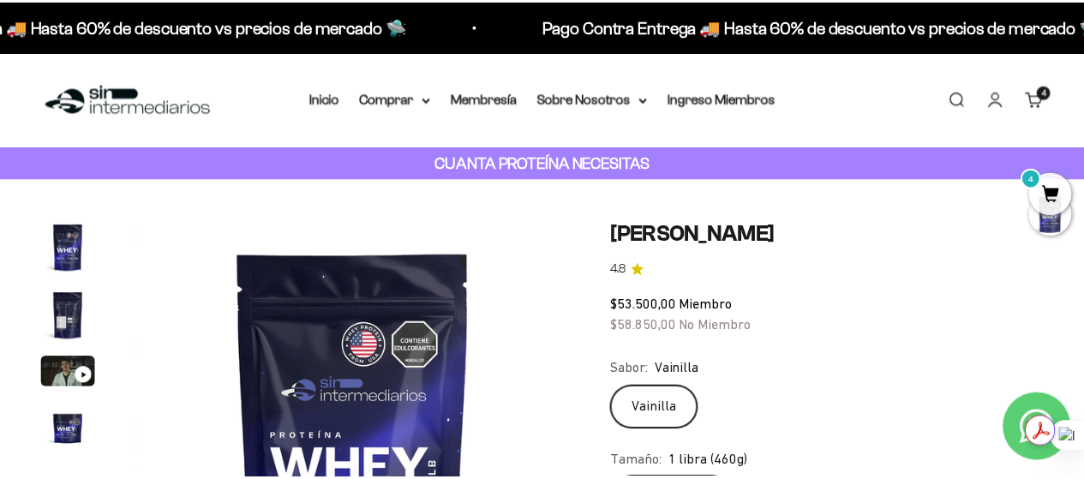
scroll to position [0, 2213]
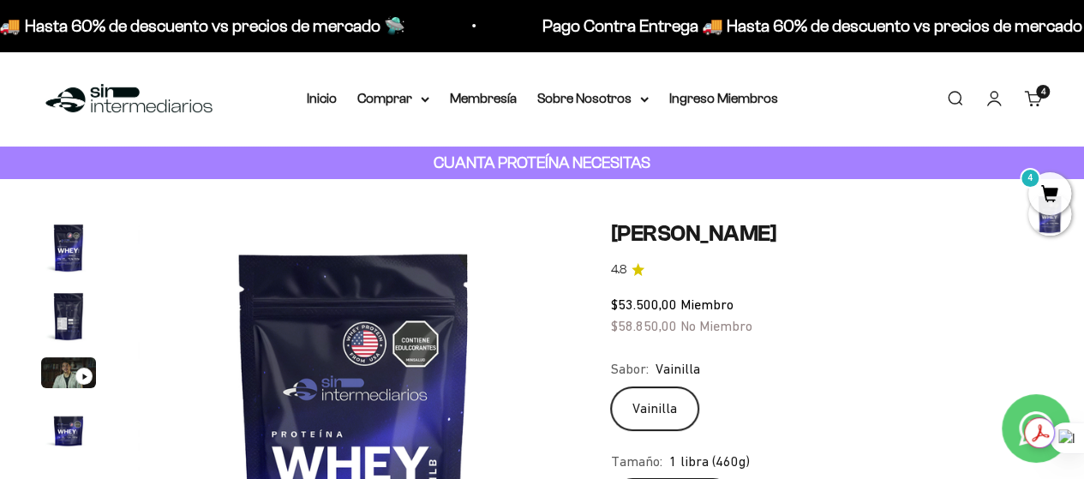
click at [432, 89] on nav "Inicio Comprar Proteínas Ver Todos Whey Iso Vegan" at bounding box center [542, 98] width 471 height 22
click at [431, 90] on nav "Inicio Comprar Proteínas Ver Todos Whey Iso Vegan" at bounding box center [542, 98] width 471 height 22
click at [426, 97] on icon at bounding box center [425, 100] width 9 height 6
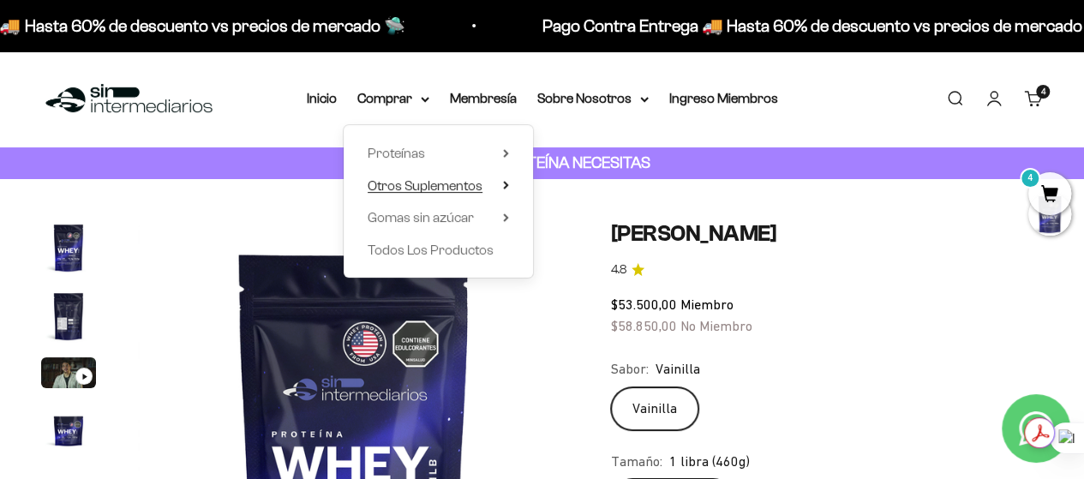
click at [463, 179] on span "Otros Suplementos" at bounding box center [425, 185] width 115 height 15
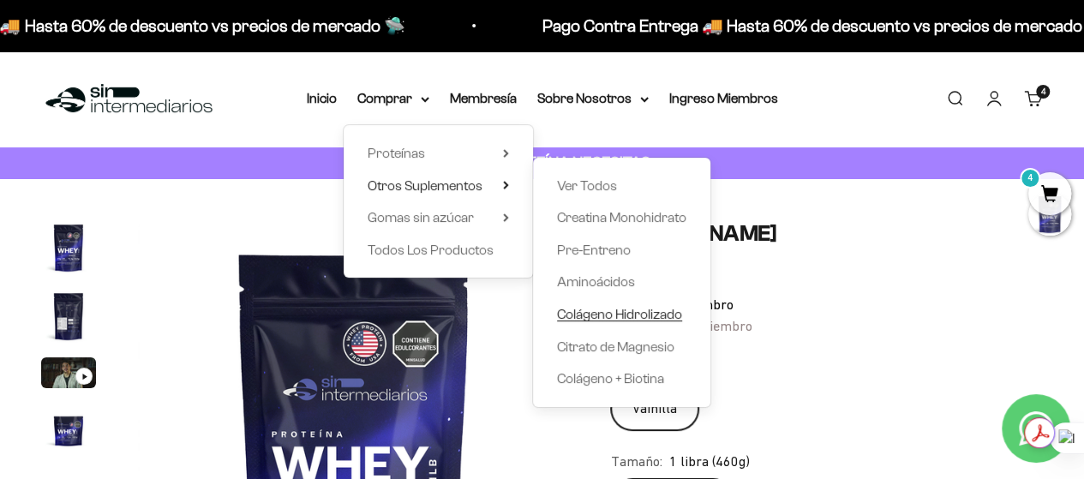
click at [605, 323] on span "Colágeno Hidrolizado" at bounding box center [619, 314] width 125 height 22
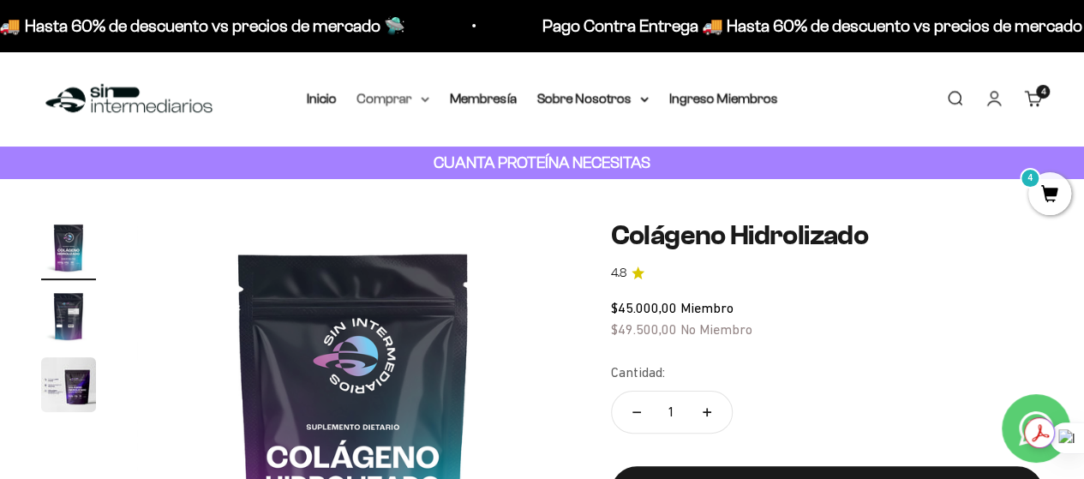
click at [408, 88] on summary "Comprar" at bounding box center [393, 98] width 72 height 22
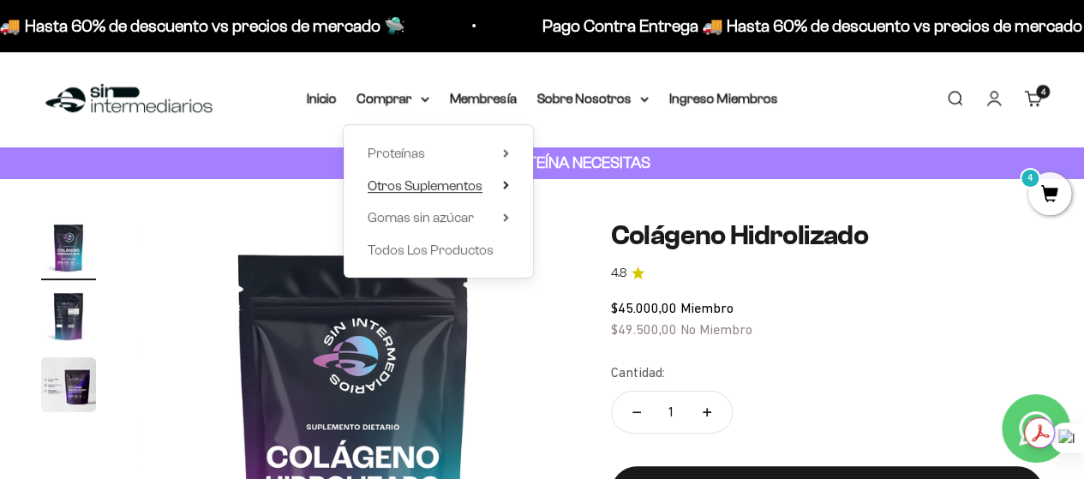
click at [486, 182] on summary "Otros Suplementos" at bounding box center [438, 186] width 141 height 22
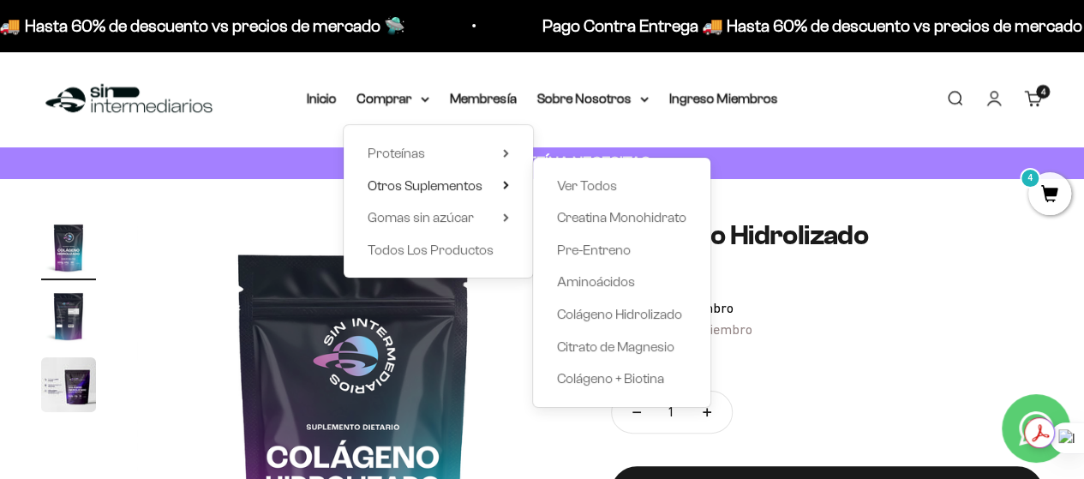
click at [495, 231] on div "Proteínas Ver Todos Whey Iso Vegan Shaker" at bounding box center [438, 201] width 189 height 153
click at [482, 248] on span "Todos Los Productos" at bounding box center [431, 250] width 126 height 15
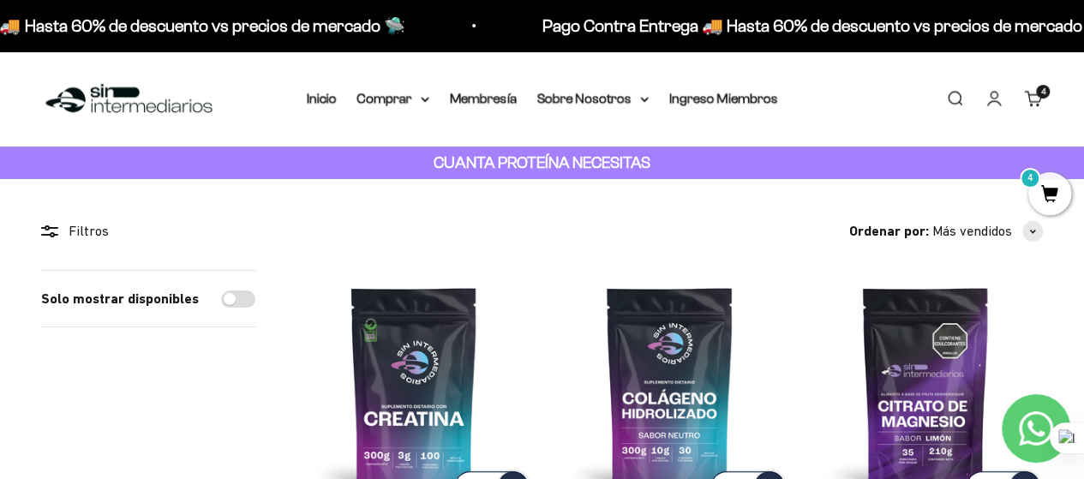
click at [1030, 93] on link "Carrito 4 artículos 4" at bounding box center [1033, 98] width 19 height 19
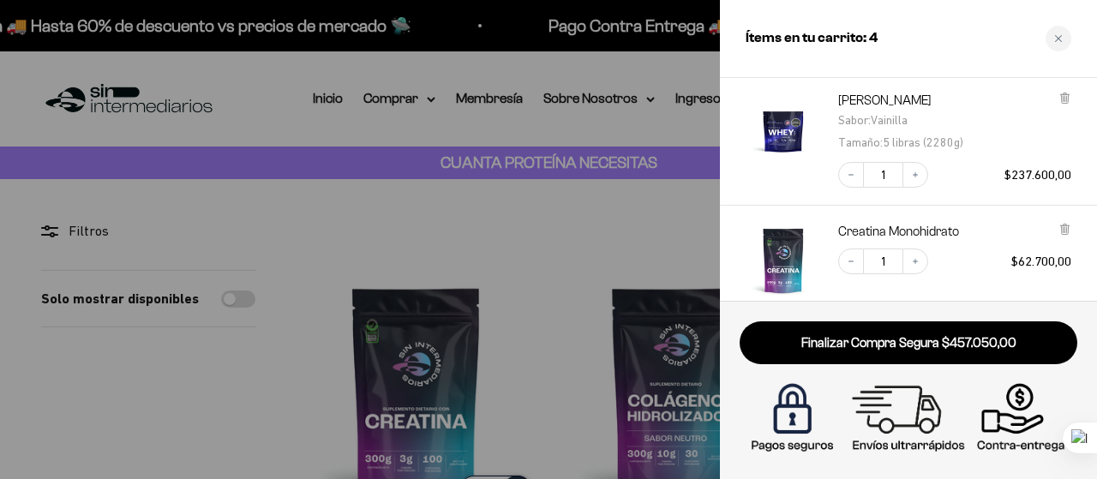
scroll to position [206, 0]
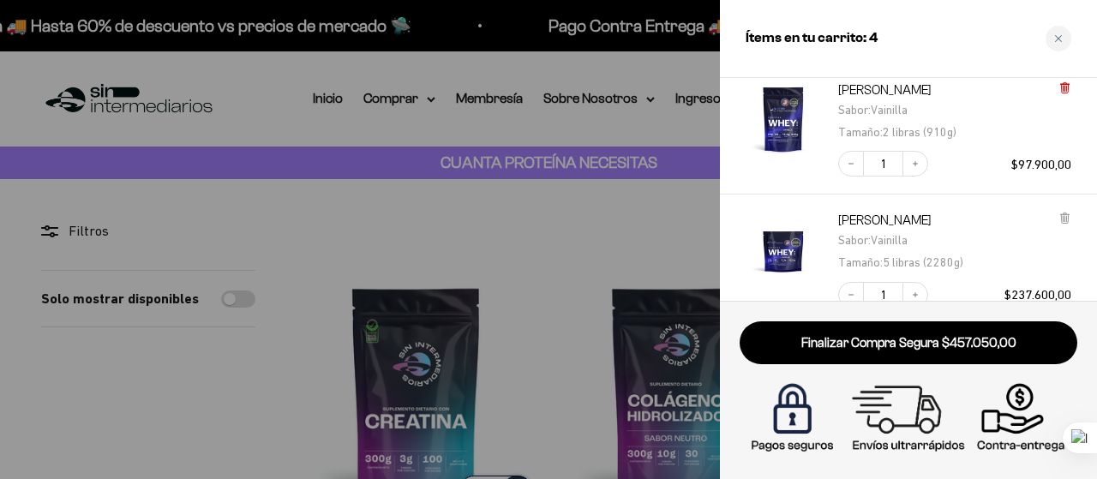
click at [1063, 89] on icon at bounding box center [1064, 88] width 7 height 9
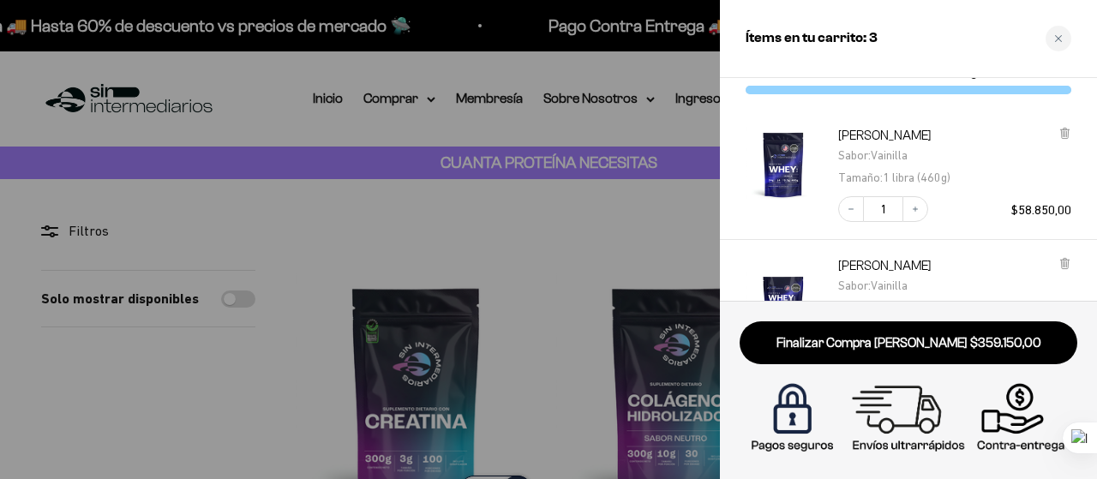
scroll to position [29, 0]
click at [1066, 126] on div "Proteína Whey - Vainilla Sabor : Vainilla Tamaño : 1 libra (460g) Decrease quan…" at bounding box center [900, 167] width 343 height 112
click at [1063, 133] on icon at bounding box center [1064, 133] width 3 height 9
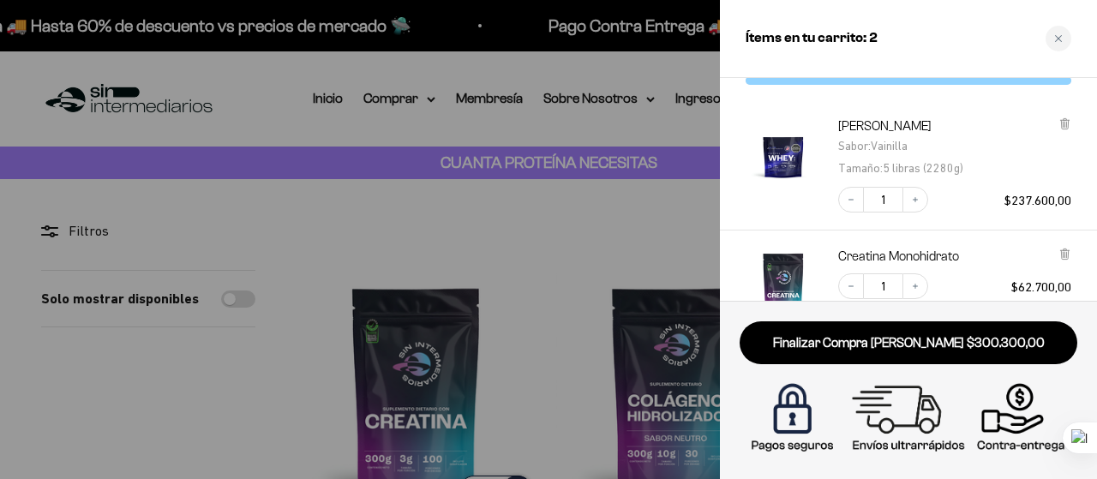
scroll to position [34, 0]
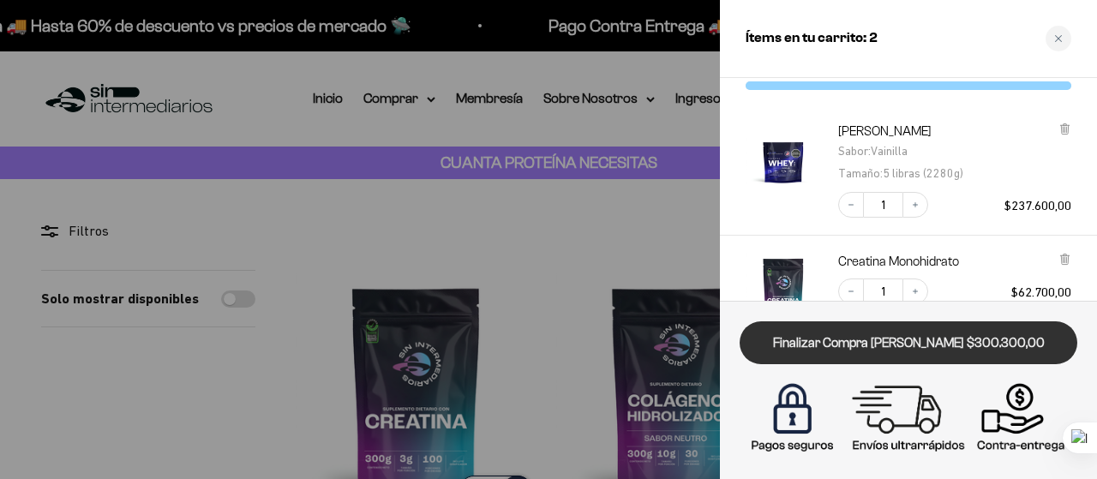
click at [941, 341] on link "Finalizar Compra Segura $300.300,00" at bounding box center [909, 343] width 338 height 44
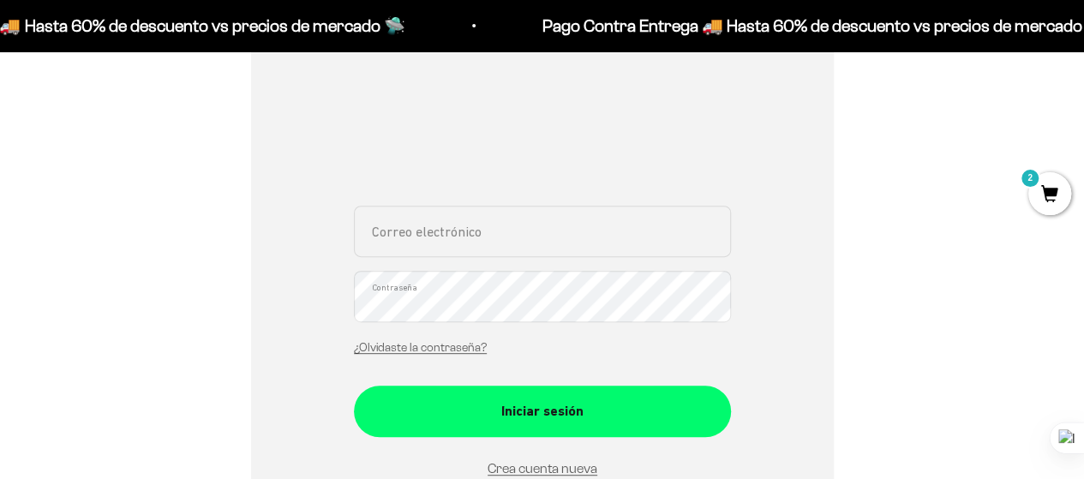
scroll to position [255, 0]
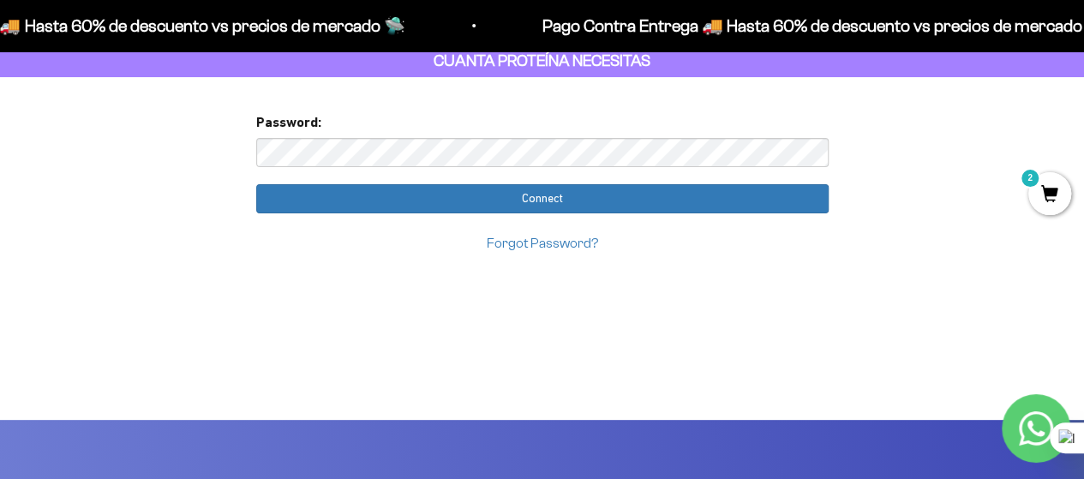
scroll to position [96, 0]
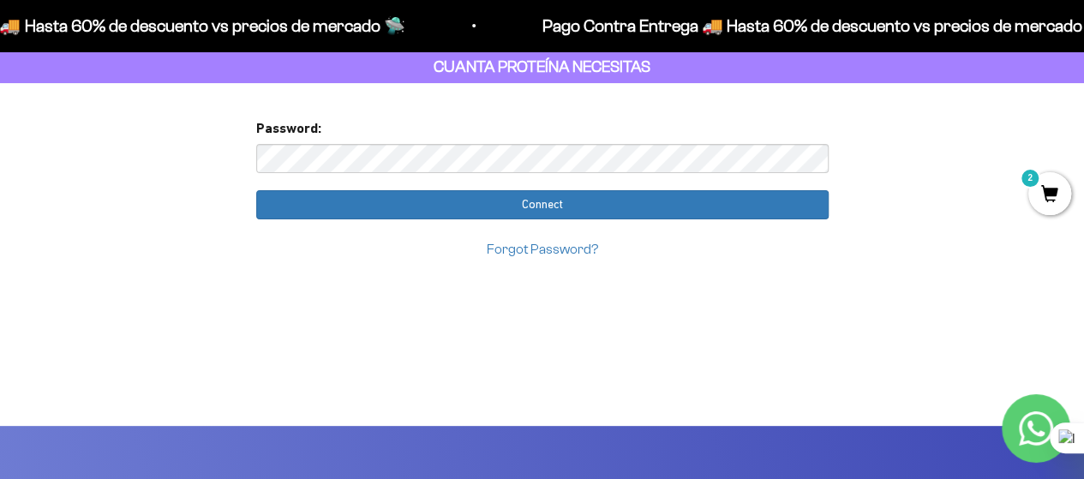
click at [256, 190] on input "Connect" at bounding box center [542, 204] width 573 height 29
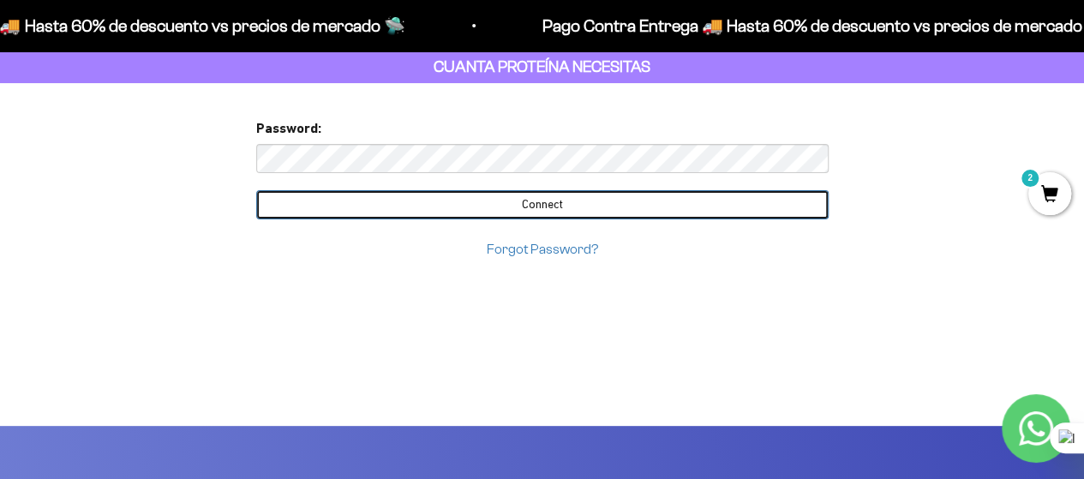
click at [609, 207] on input "Connect" at bounding box center [542, 204] width 573 height 29
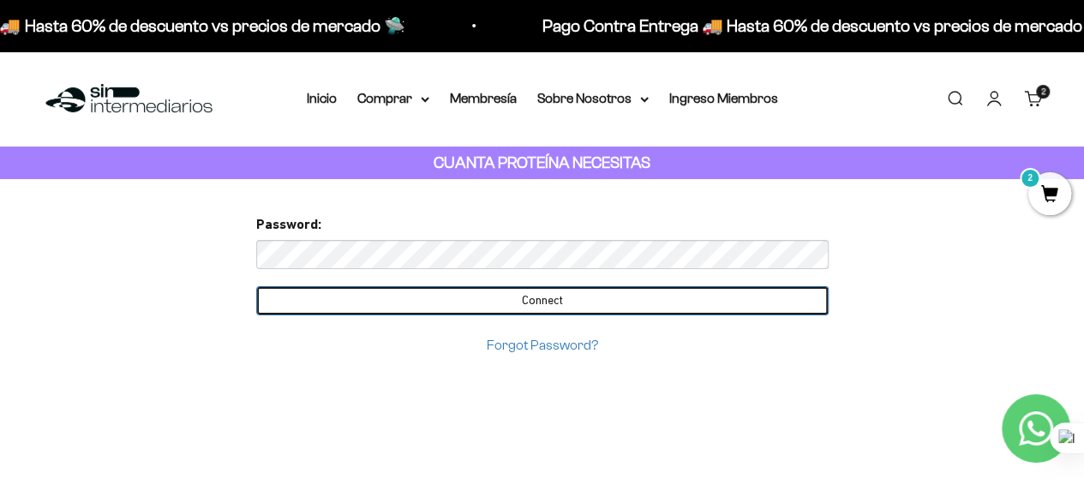
click at [561, 308] on input "Connect" at bounding box center [542, 300] width 573 height 29
